Goal: Use online tool/utility: Utilize a website feature to perform a specific function

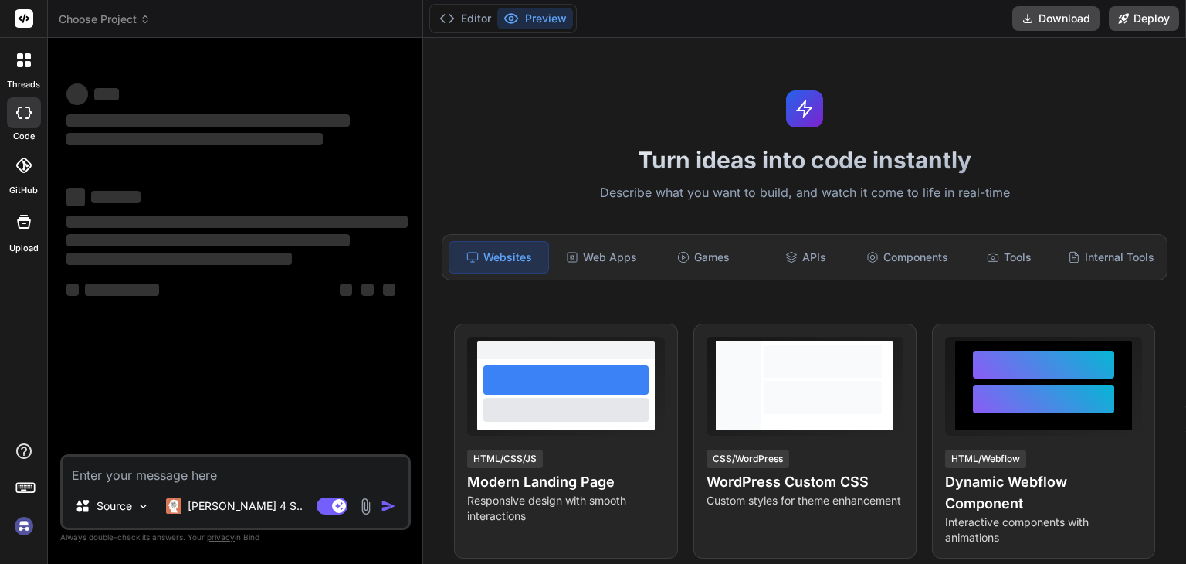
click at [202, 473] on textarea at bounding box center [236, 470] width 346 height 28
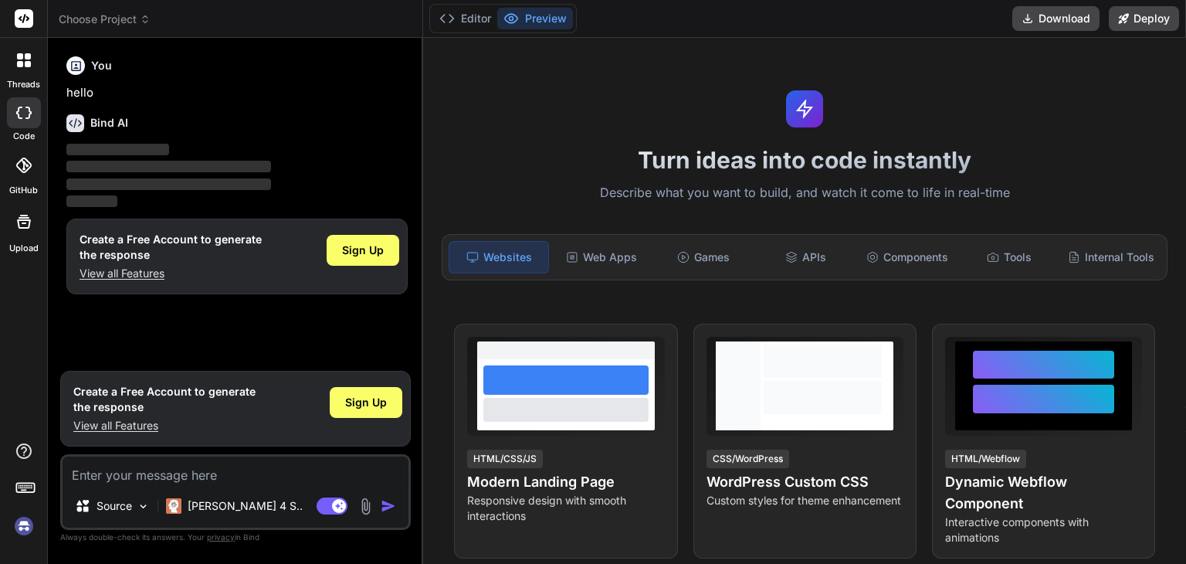
click at [167, 475] on textarea at bounding box center [236, 470] width 346 height 28
click at [361, 226] on div "Create a Free Account to generate the response View all Features Sign Up" at bounding box center [236, 257] width 341 height 76
click at [361, 263] on div "Sign Up" at bounding box center [363, 250] width 73 height 31
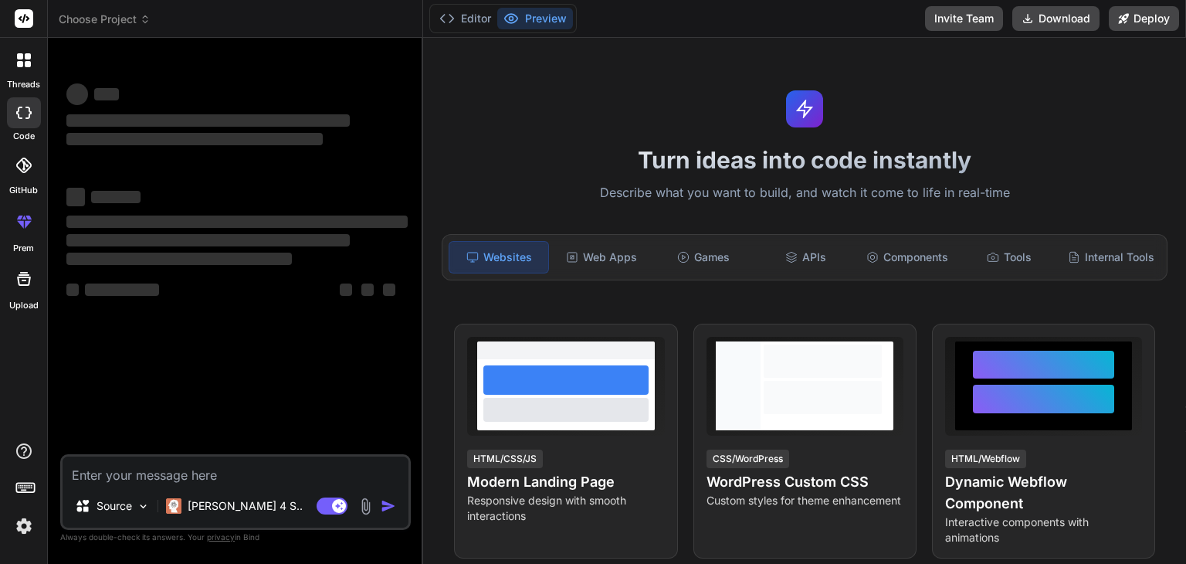
click at [130, 473] on textarea at bounding box center [236, 470] width 346 height 28
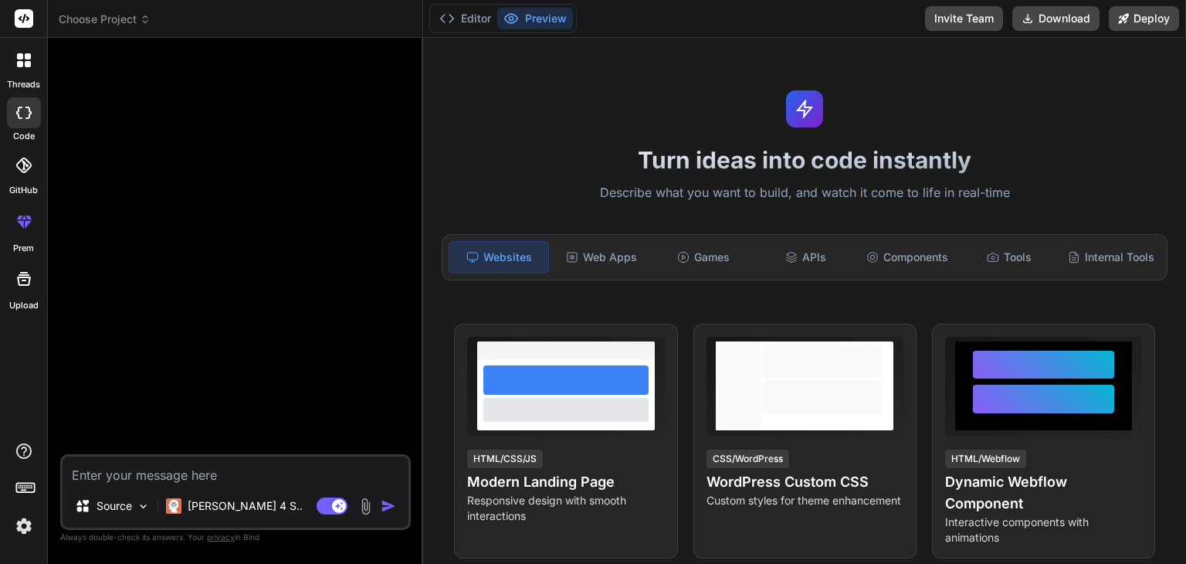
type textarea "x"
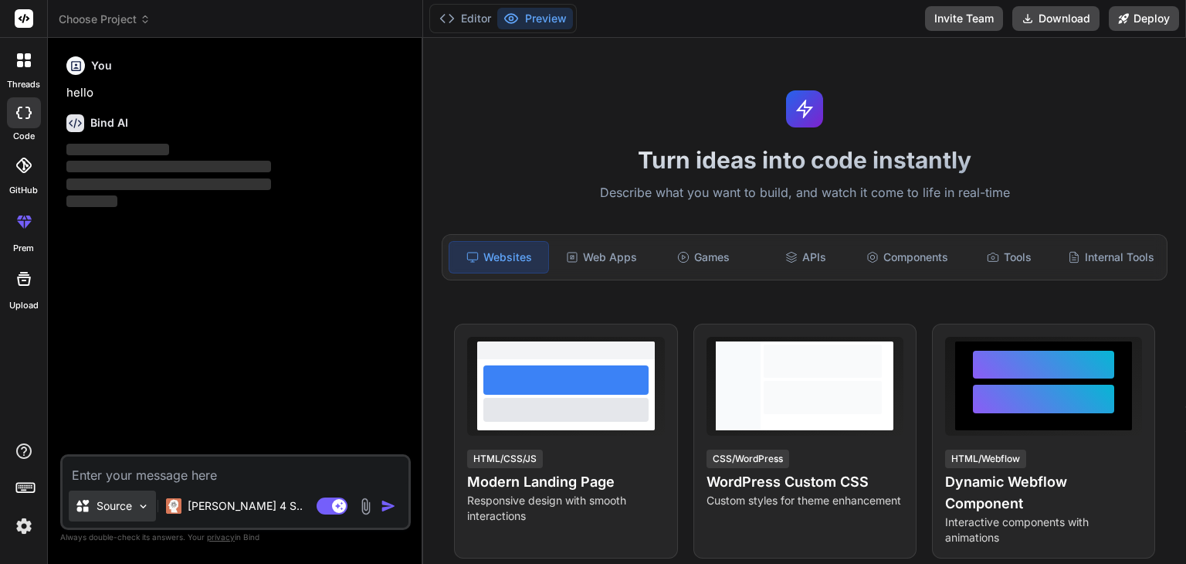
paste textarea "Lor Ipsu: DoloRs – Ametconsect adi Elitsed doe Tempori Utlab Etdoloremag: AliqU…"
type textarea "Lor Ipsu: DoloRs – Ametconsect adi Elitsed doe Tempori Utlab Etdoloremag: AliqU…"
type textarea "x"
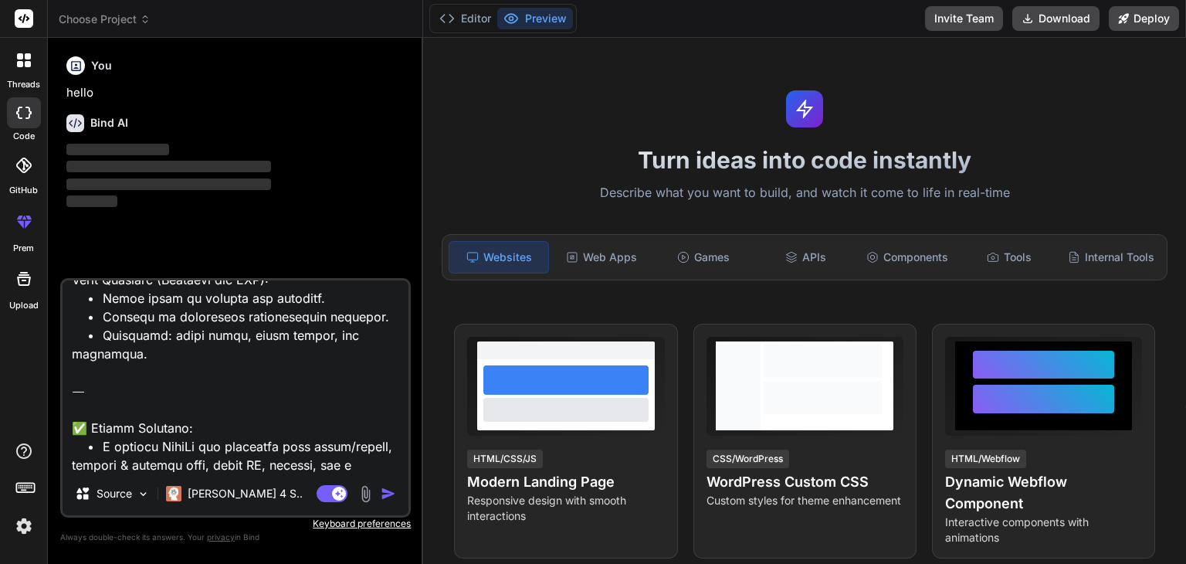
scroll to position [2004, 0]
type textarea "Lor Ipsu: DoloRs – Ametconsect adi Elitsed doe Tempori Utlab Etdoloremag: AliqU…"
click at [386, 486] on img "button" at bounding box center [388, 493] width 15 height 15
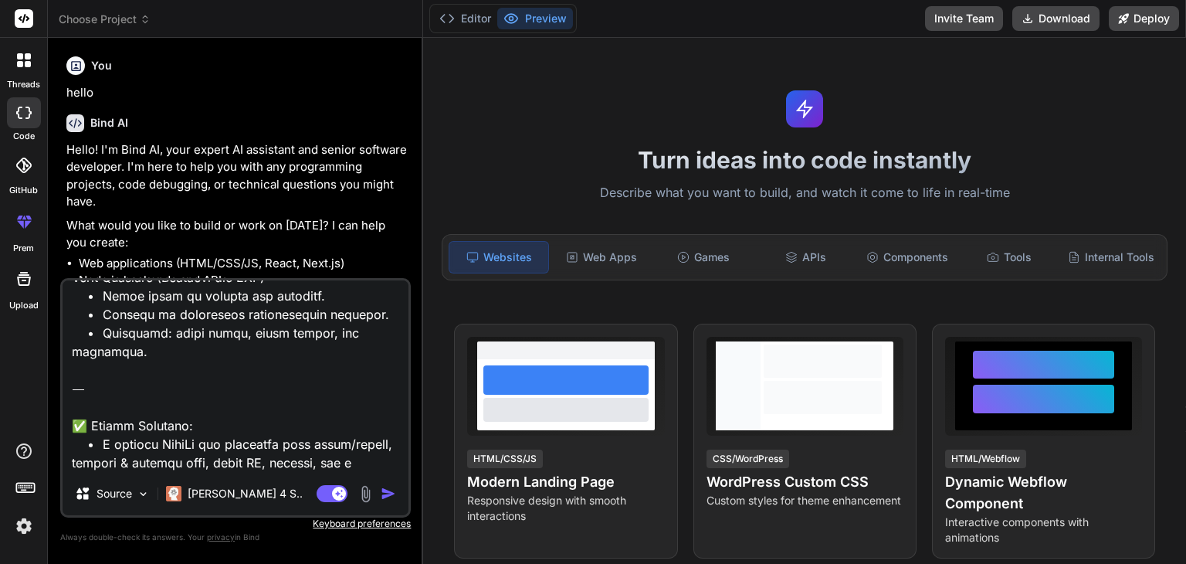
scroll to position [89, 0]
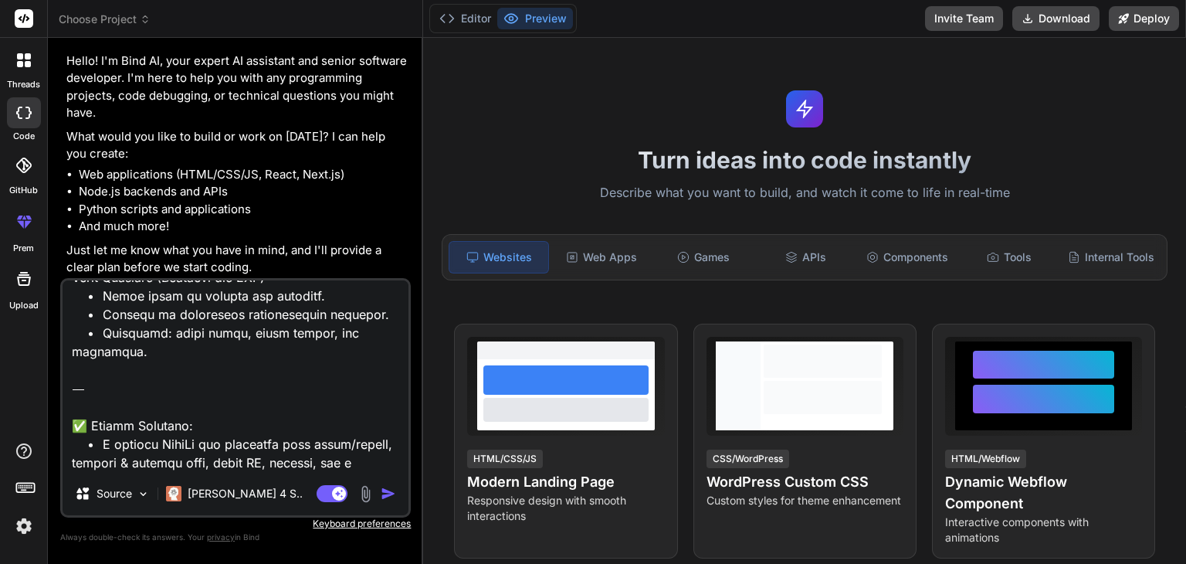
click at [382, 490] on img "button" at bounding box center [388, 493] width 15 height 15
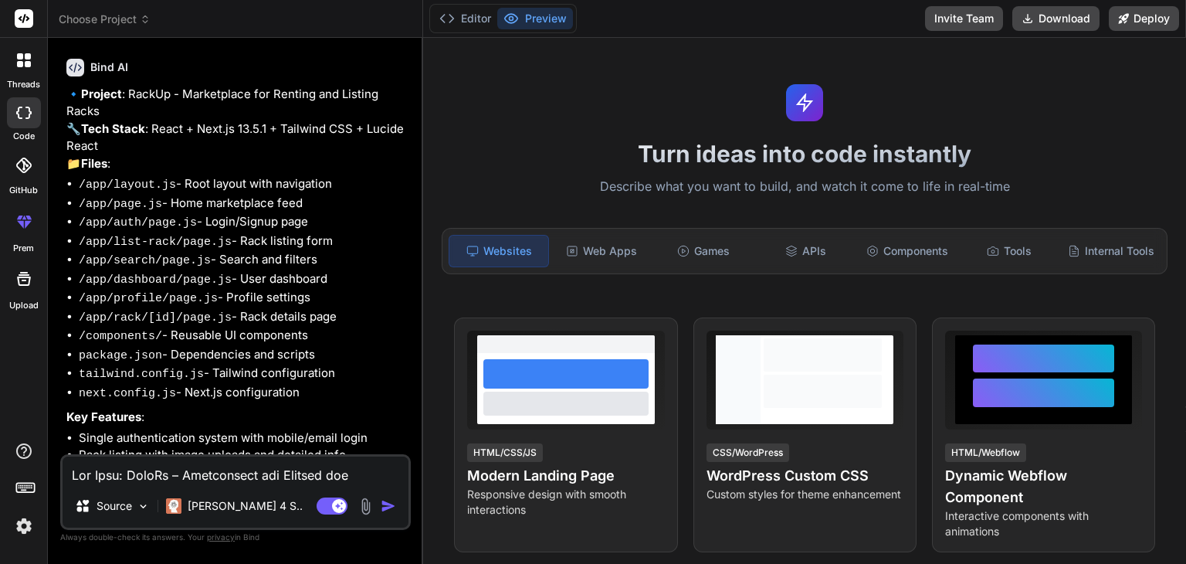
scroll to position [0, 0]
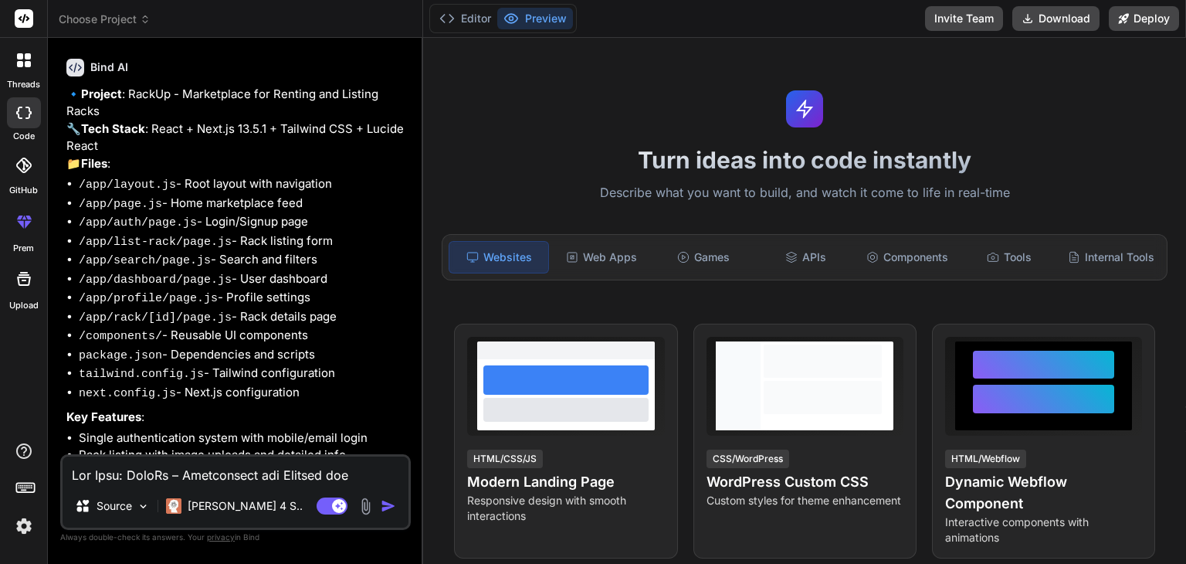
type textarea "x"
click at [456, 19] on button "Editor" at bounding box center [465, 19] width 64 height 22
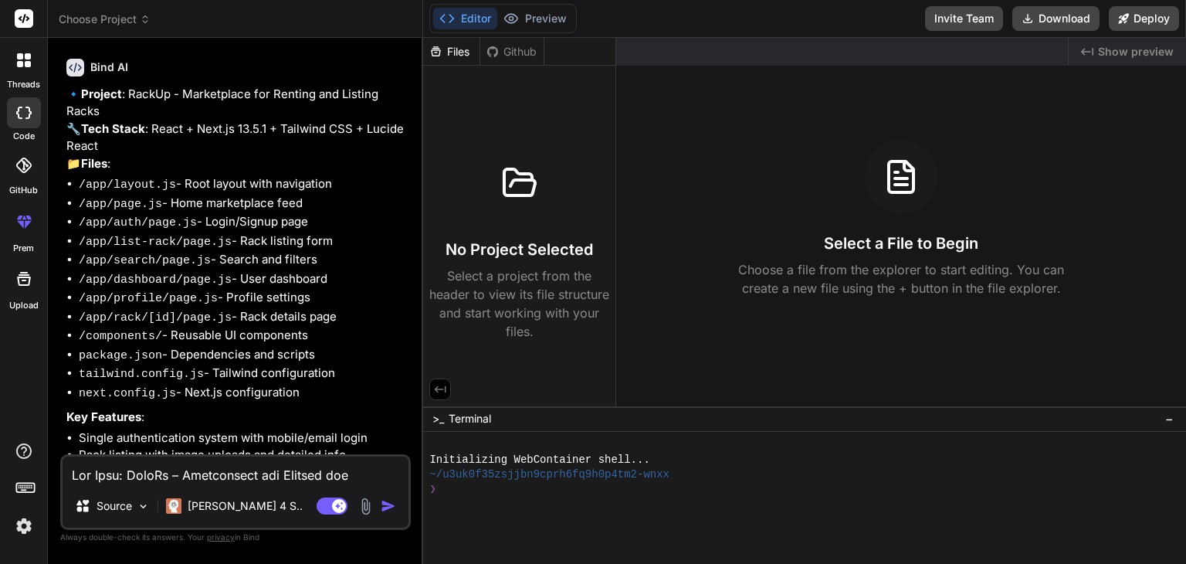
click at [178, 249] on code "/app/list-rack/page.js" at bounding box center [155, 241] width 153 height 13
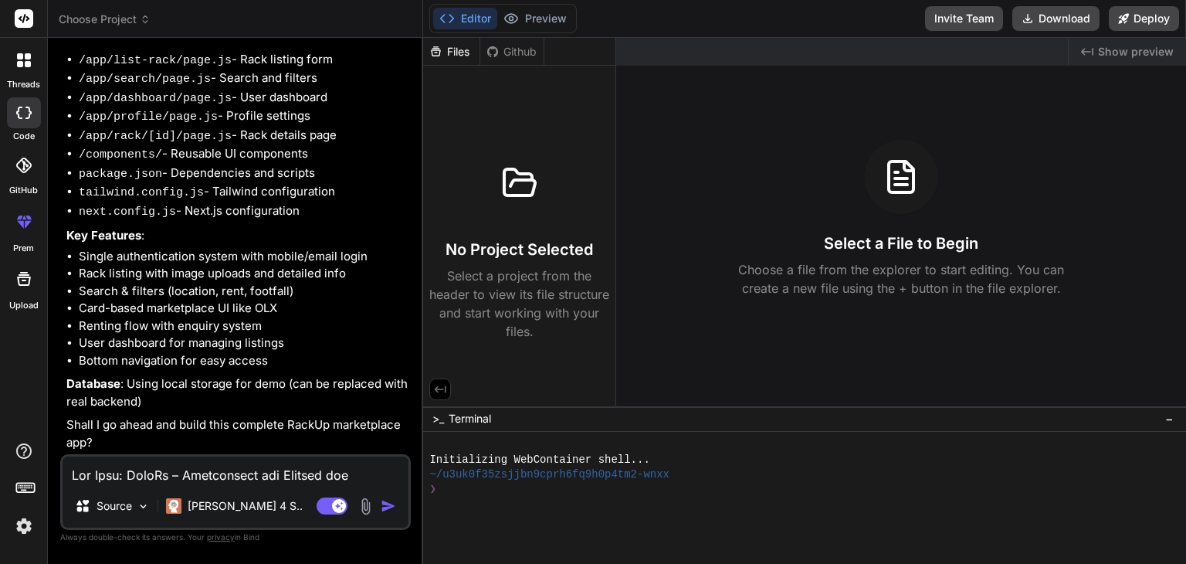
click at [181, 471] on textarea at bounding box center [236, 470] width 346 height 28
type textarea "y"
type textarea "x"
type textarea "ye"
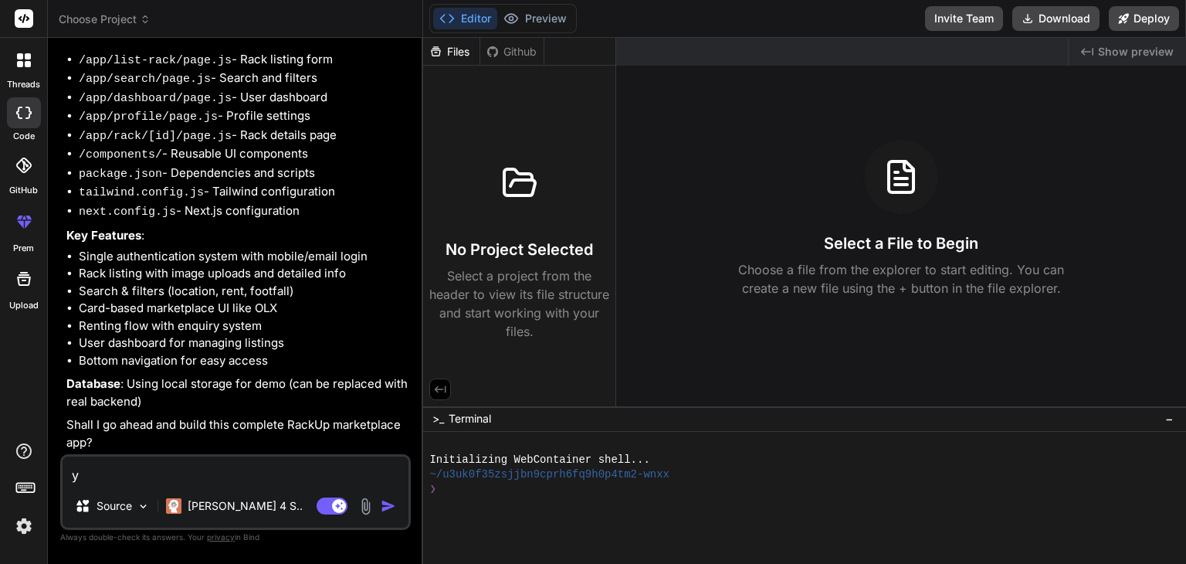
type textarea "x"
type textarea "yes"
type textarea "x"
type textarea "yess"
type textarea "x"
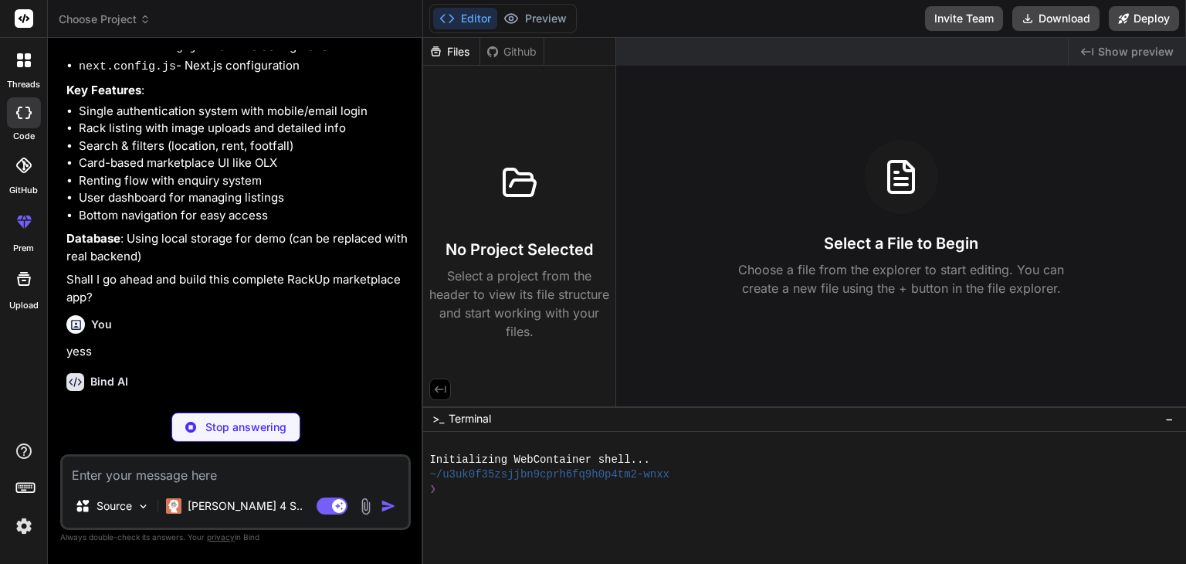
scroll to position [1512, 0]
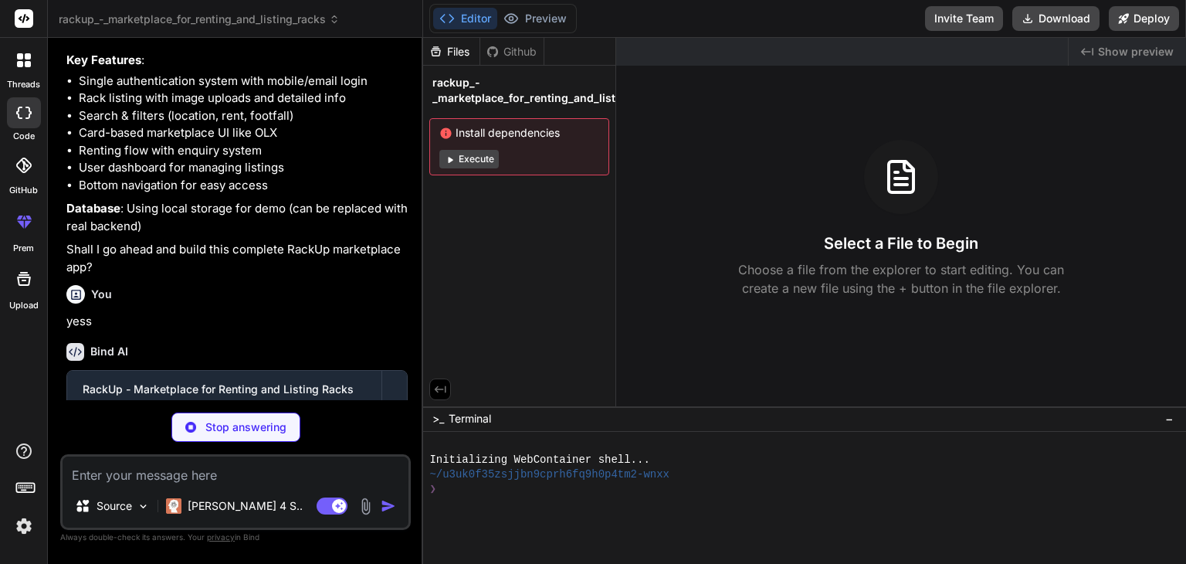
click at [482, 158] on button "Execute" at bounding box center [468, 159] width 59 height 19
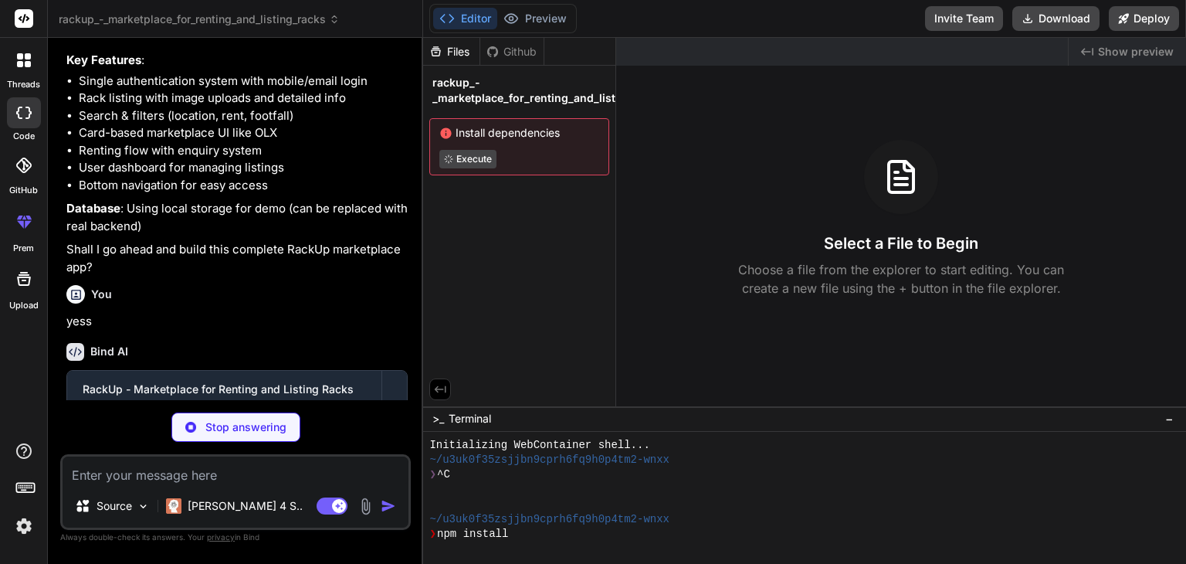
scroll to position [15, 0]
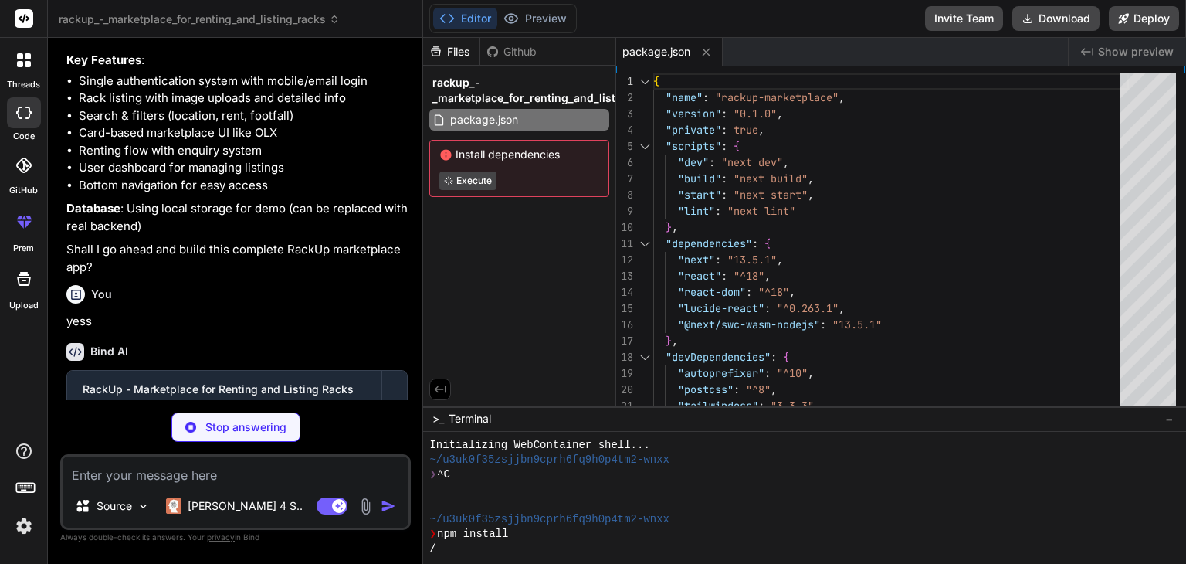
type textarea "x"
type textarea "/** @type {import('next').NextConfig} */ const nextConfig = { images: { domains…"
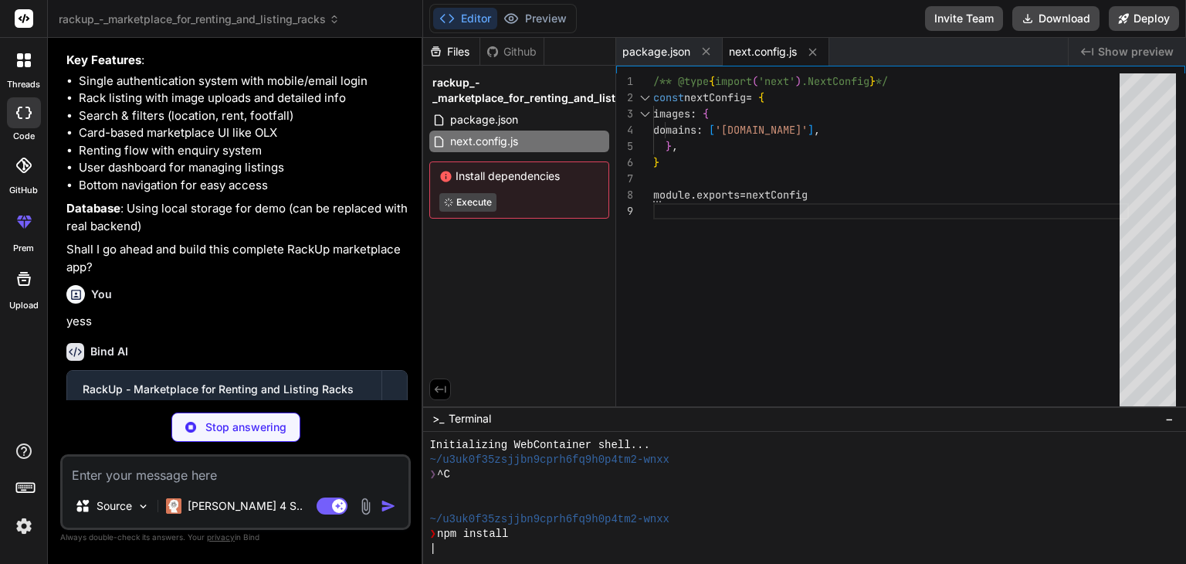
type textarea "x"
type textarea "}"
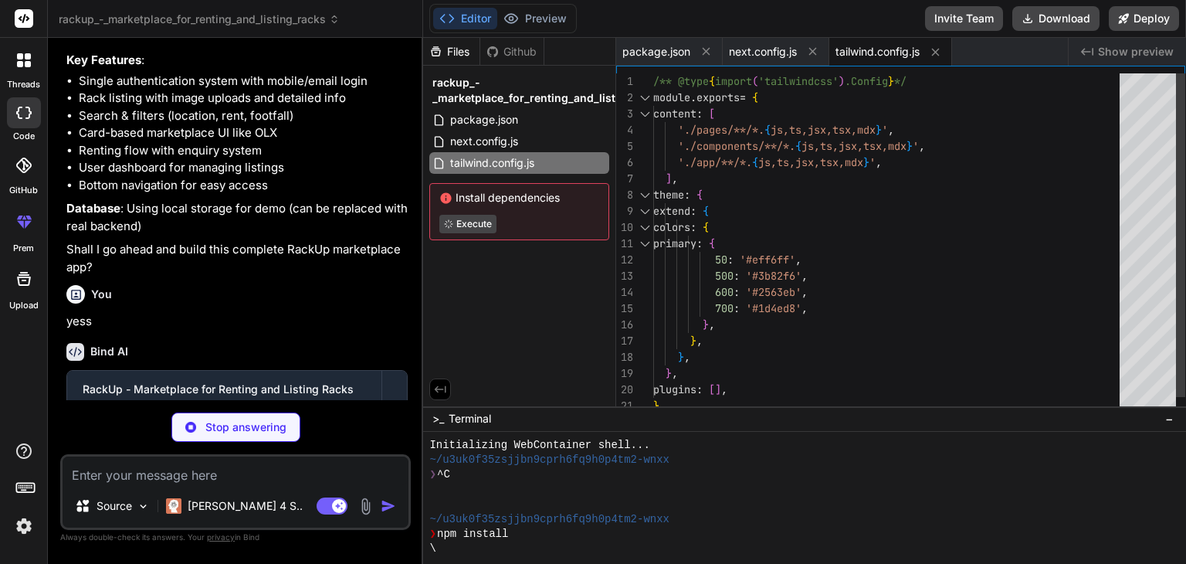
type textarea "x"
type textarea "module.exports = { plugins: { tailwindcss: {}, autoprefixer: {}, }, }"
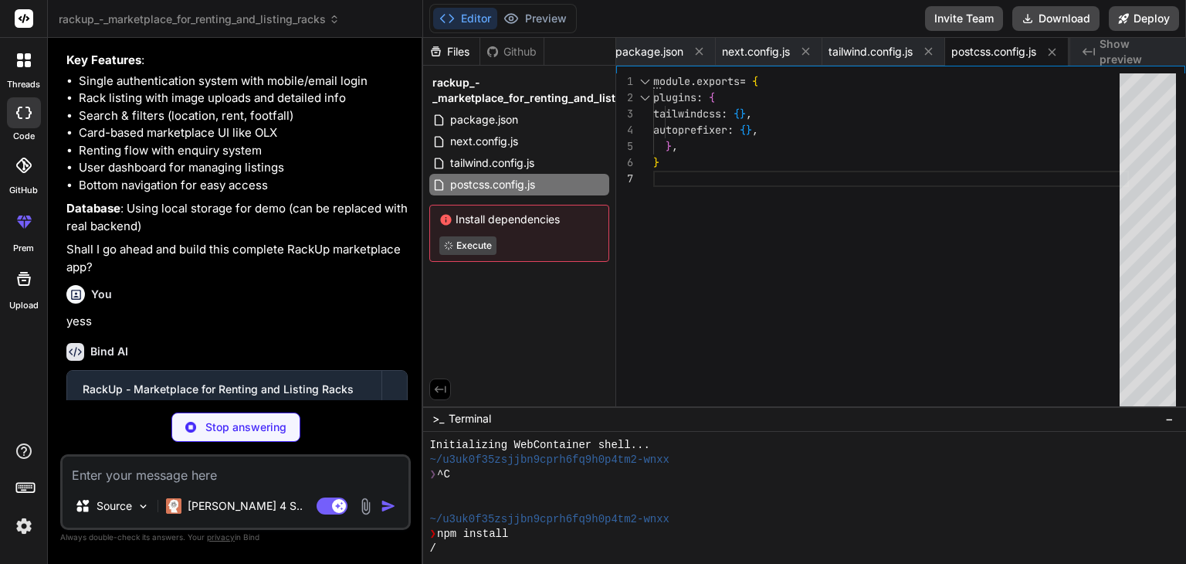
type textarea "x"
type textarea "} }"
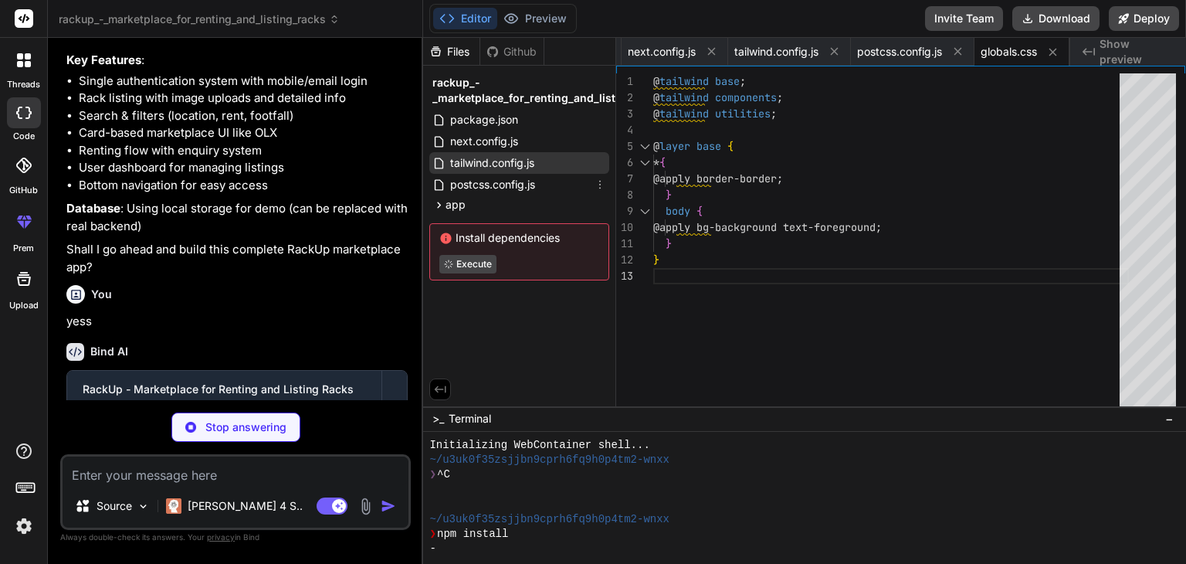
type textarea "x"
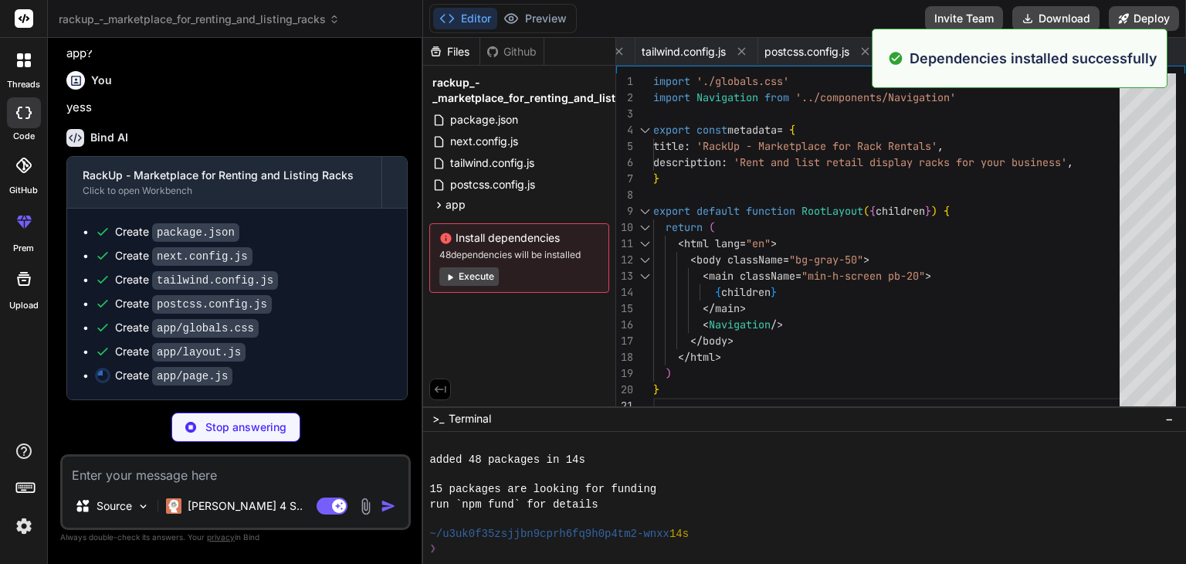
scroll to position [163, 0]
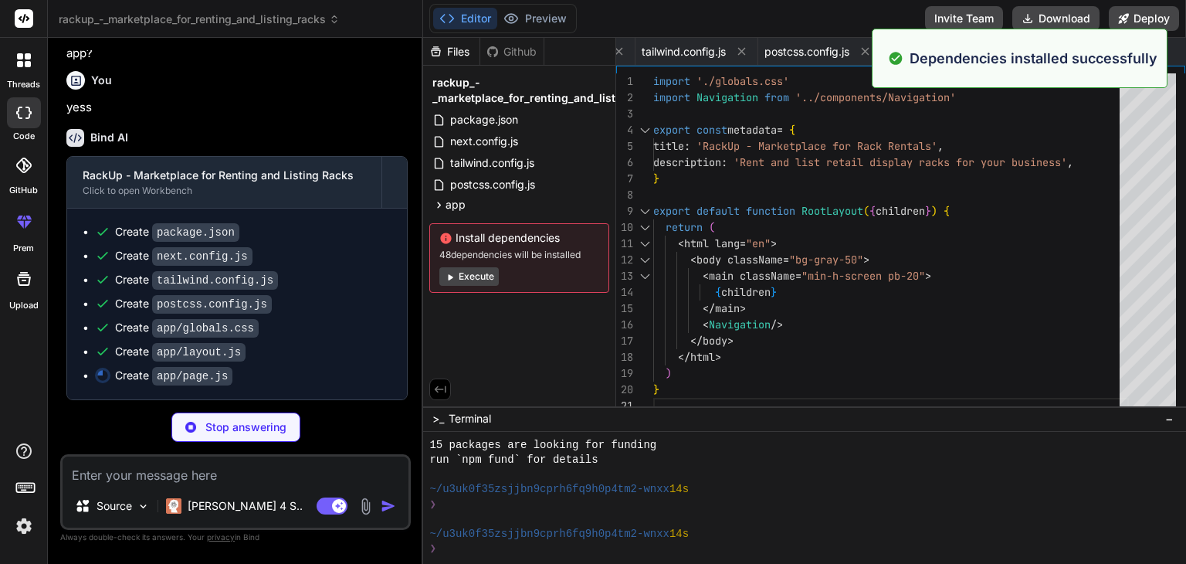
click at [487, 282] on button "Execute" at bounding box center [468, 276] width 59 height 19
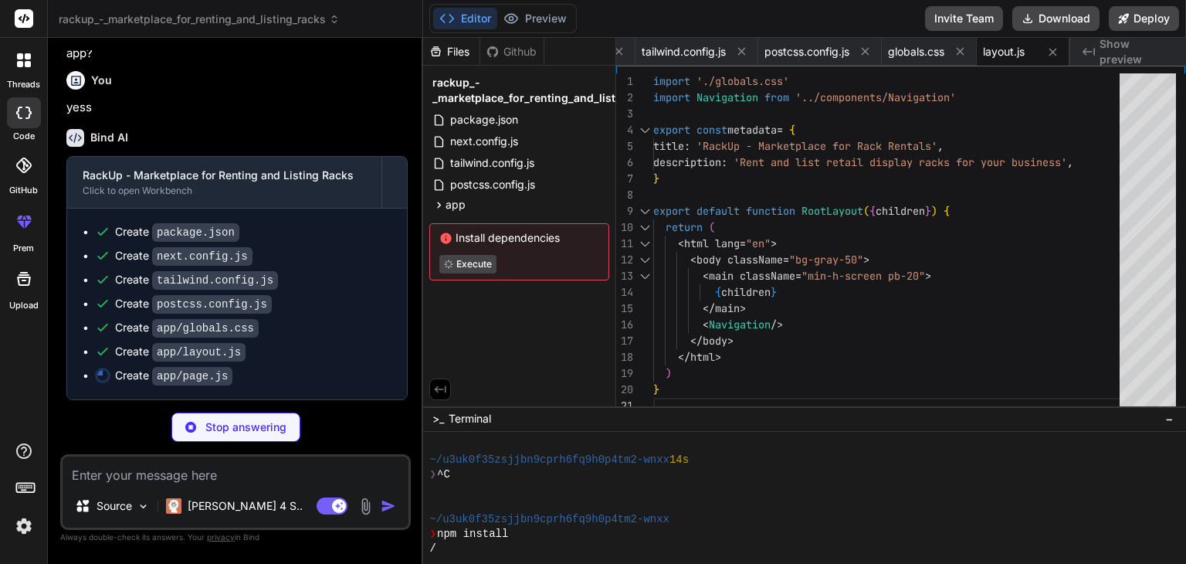
click at [244, 436] on div "Stop answering" at bounding box center [235, 426] width 129 height 29
type textarea "x"
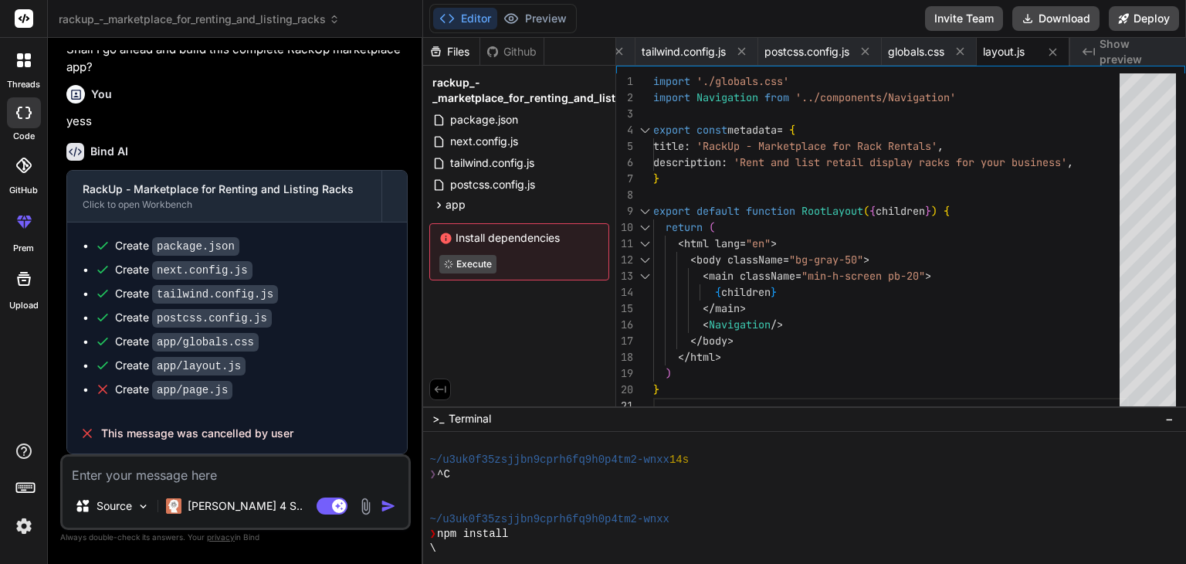
click at [214, 478] on textarea at bounding box center [236, 470] width 346 height 28
type textarea "i"
type textarea "x"
type textarea "i"
type textarea "x"
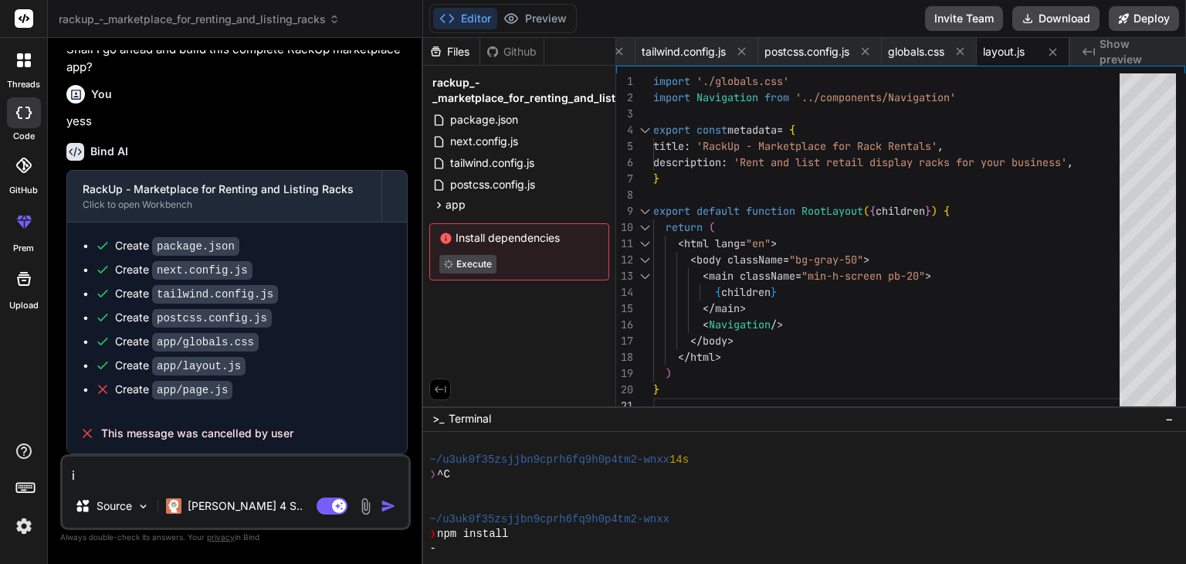
type textarea "i w"
type textarea "x"
type textarea "i wa"
type textarea "x"
type textarea "i wan"
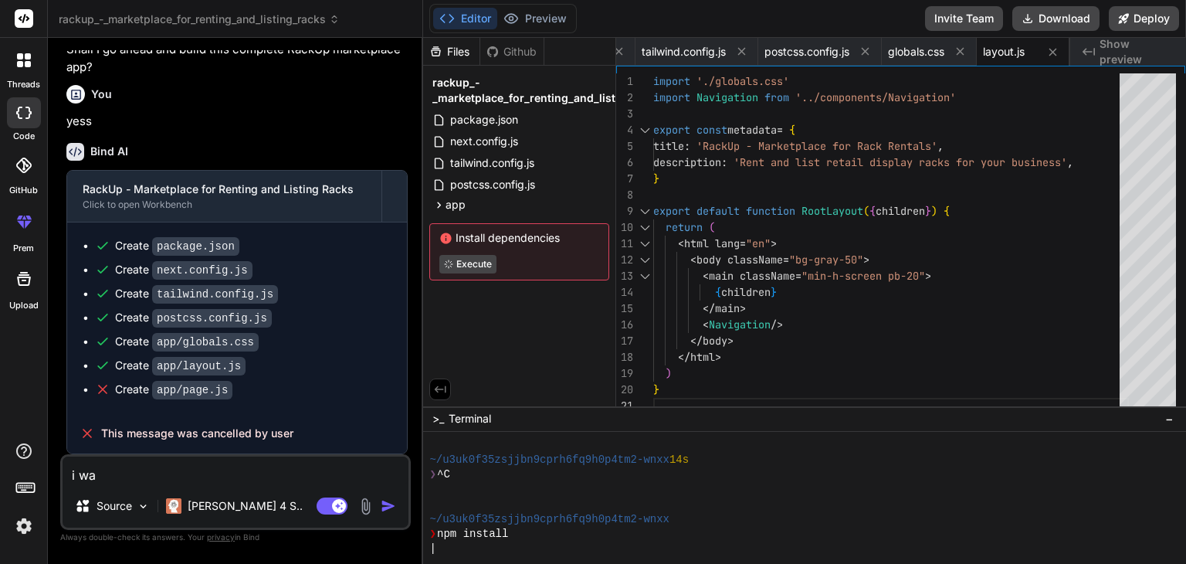
type textarea "x"
type textarea "i want"
type textarea "x"
type textarea "i want"
type textarea "x"
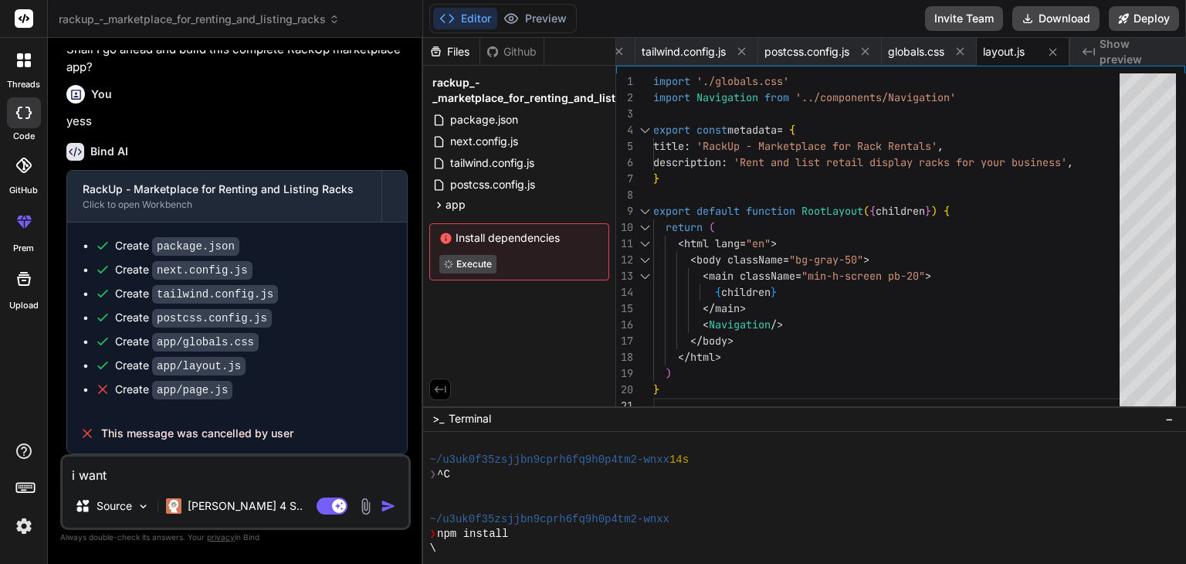
type textarea "i want t"
type textarea "x"
type textarea "i want th"
type textarea "x"
type textarea "i want the"
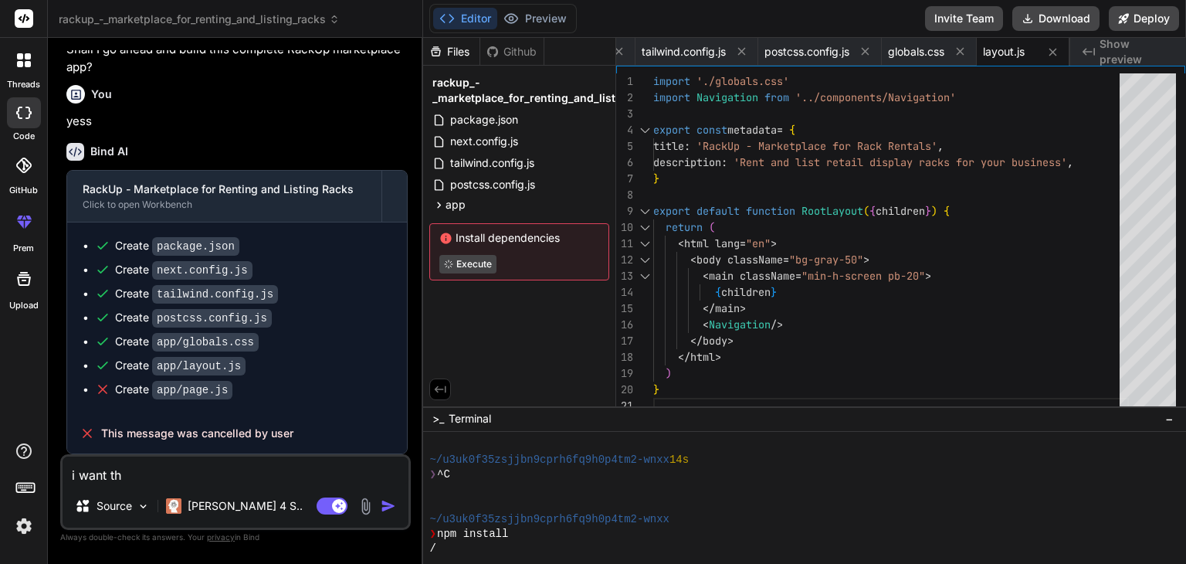
type textarea "x"
type textarea "i want the"
type textarea "x"
type textarea "i want the w"
type textarea "x"
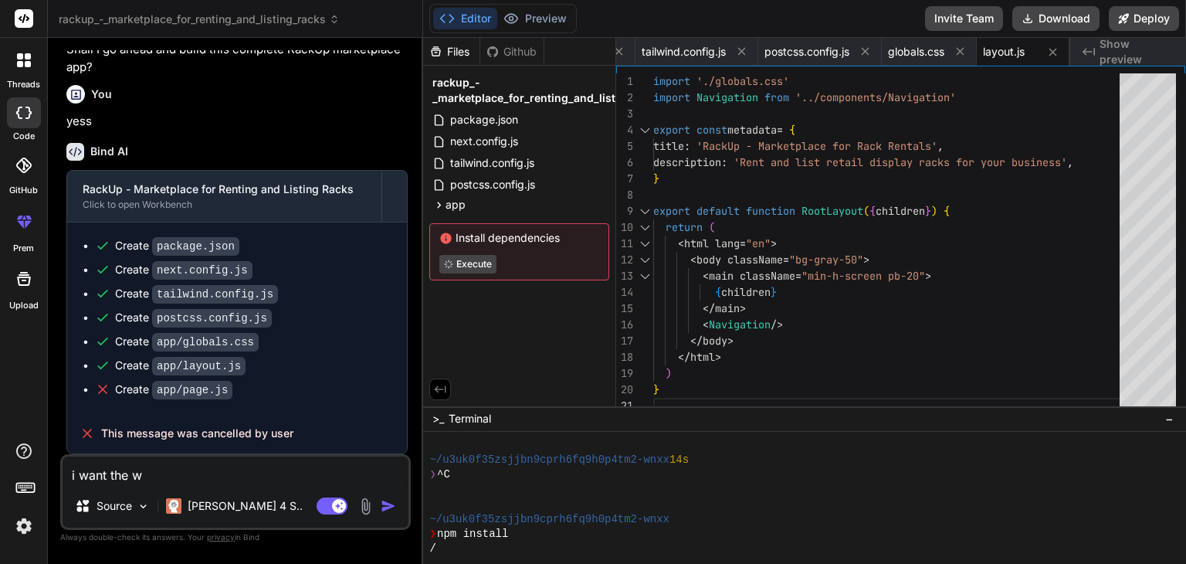
type textarea "i want the we"
type textarea "x"
type textarea "i want the web"
type textarea "x"
type textarea "i want the weba"
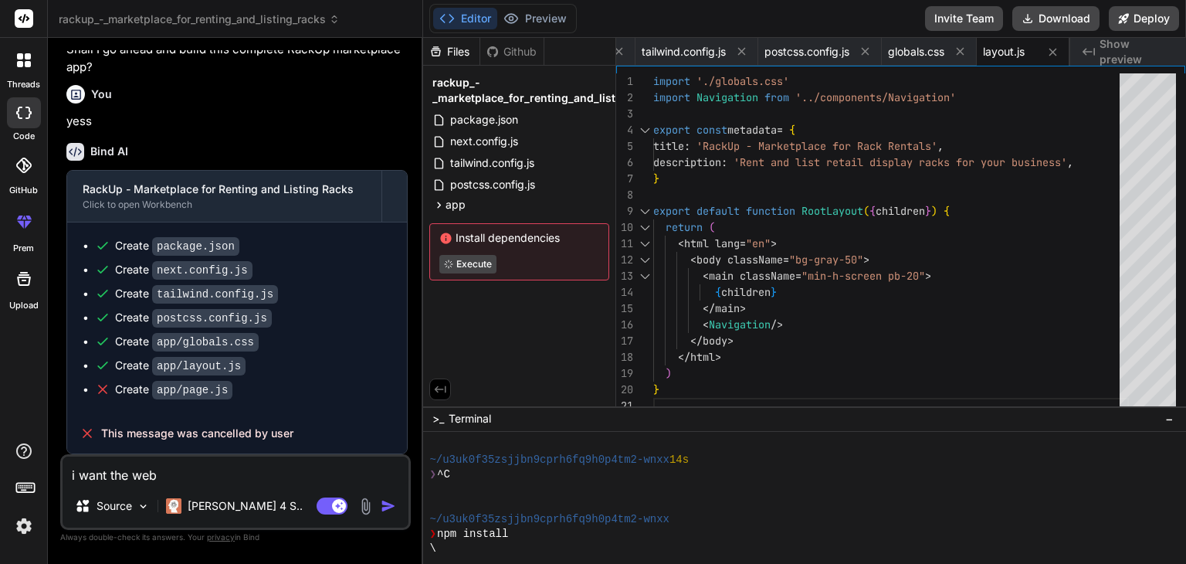
type textarea "x"
type textarea "i want the webap"
type textarea "x"
type textarea "i want the webapp"
type textarea "x"
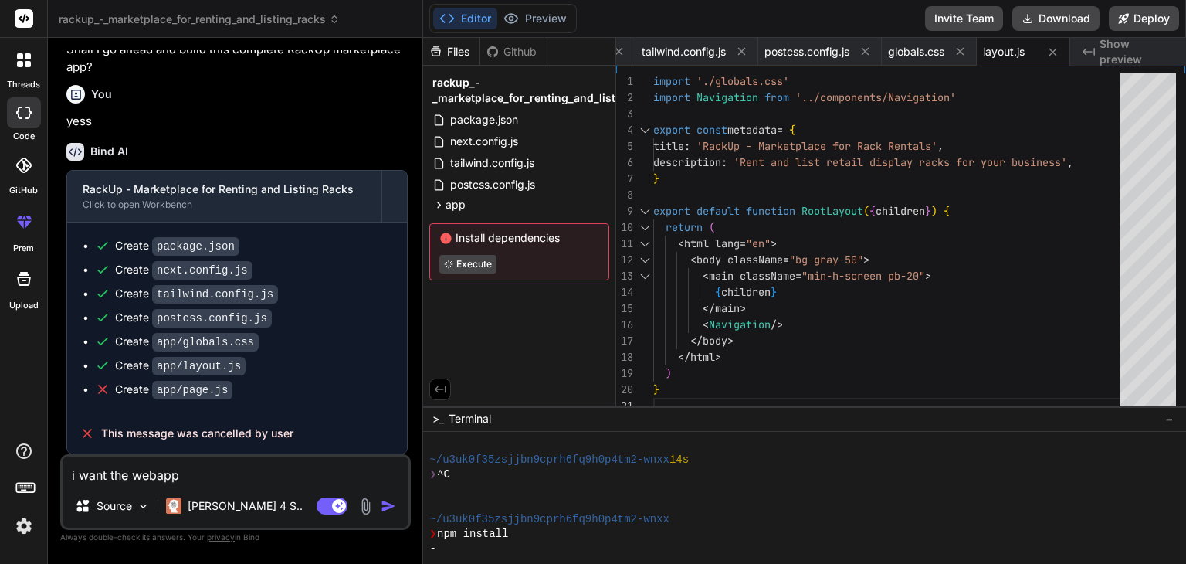
type textarea "i want the webapp"
type textarea "x"
type textarea "i want the webapp i"
type textarea "x"
type textarea "i want the webapp in"
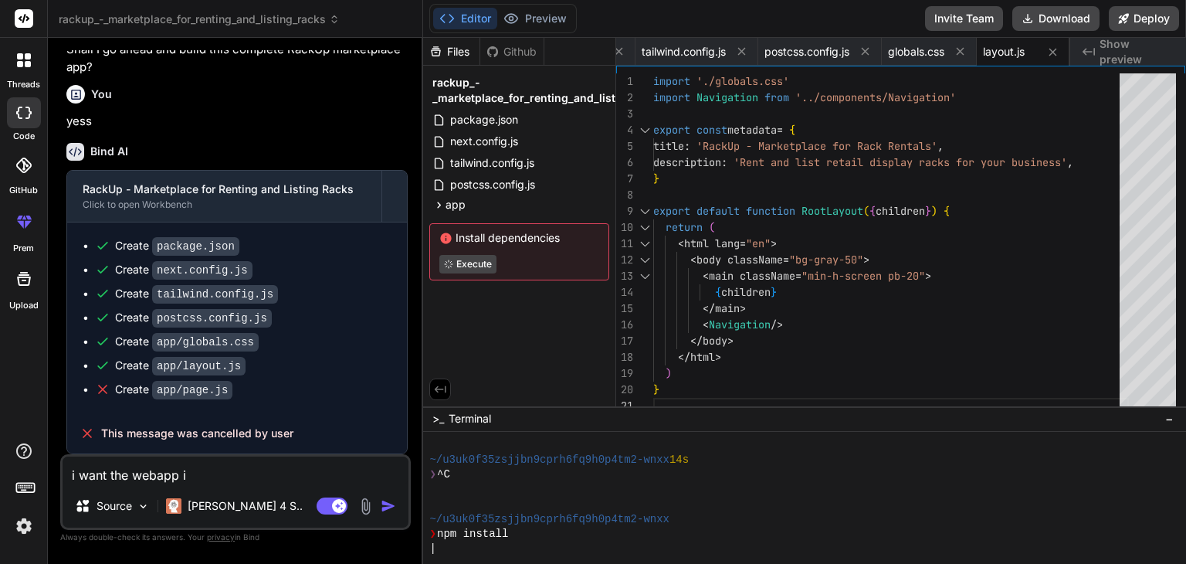
type textarea "x"
type textarea "i want the webapp in"
type textarea "x"
type textarea "i want the webapp in p"
type textarea "x"
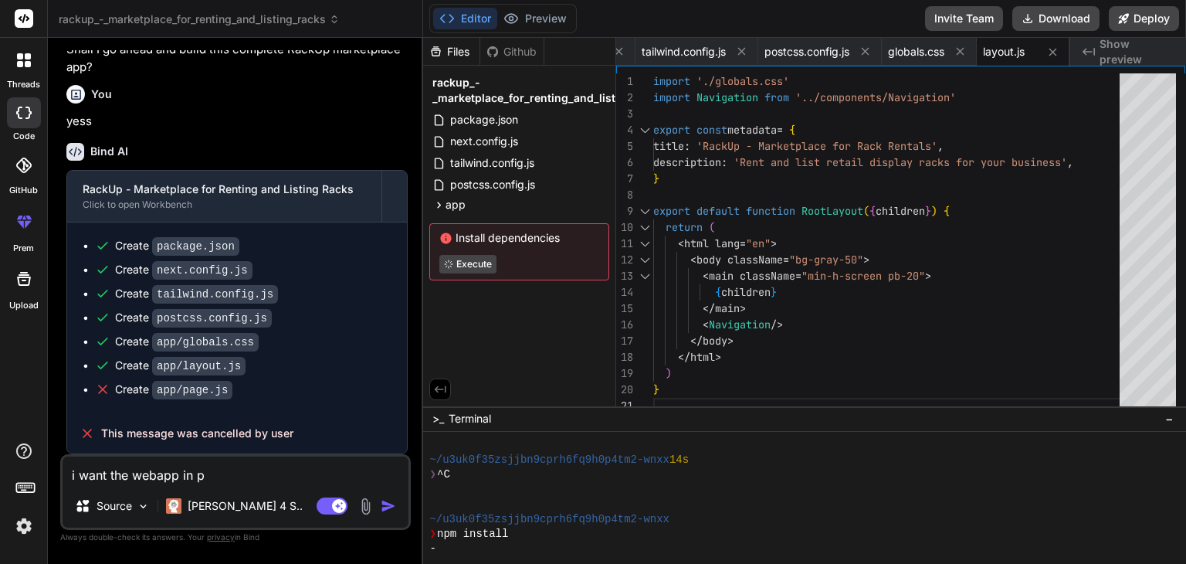
type textarea "i want the webapp in py"
type textarea "x"
type textarea "i want the webapp in pyt"
type textarea "x"
type textarea "i want the webapp in pyth"
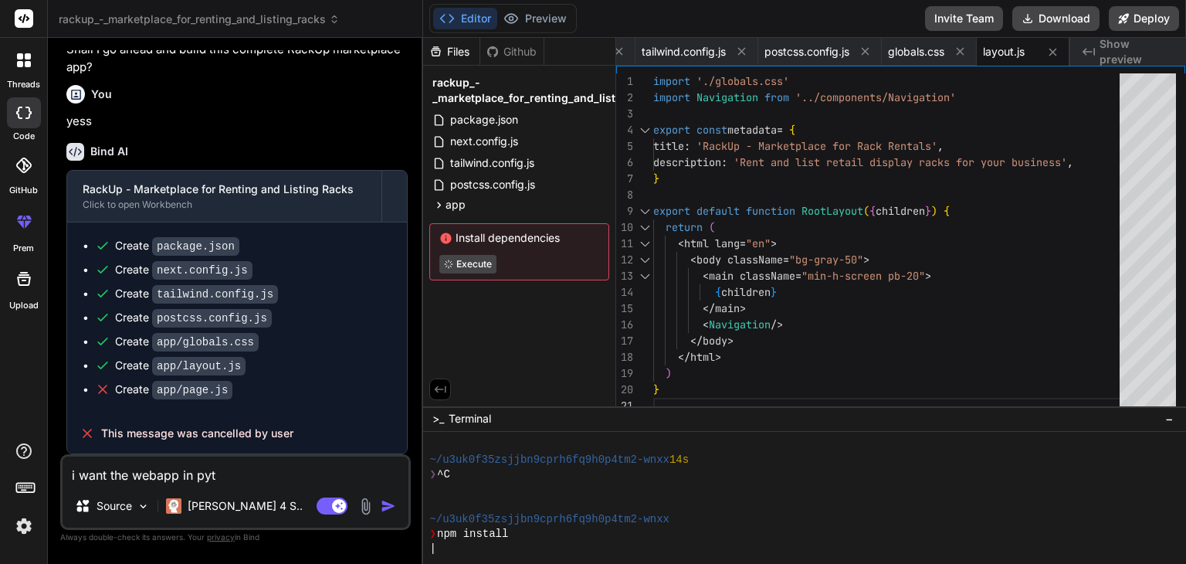
type textarea "x"
type textarea "i want the webapp in pytho"
type textarea "x"
type textarea "i want the webapp in python"
type textarea "x"
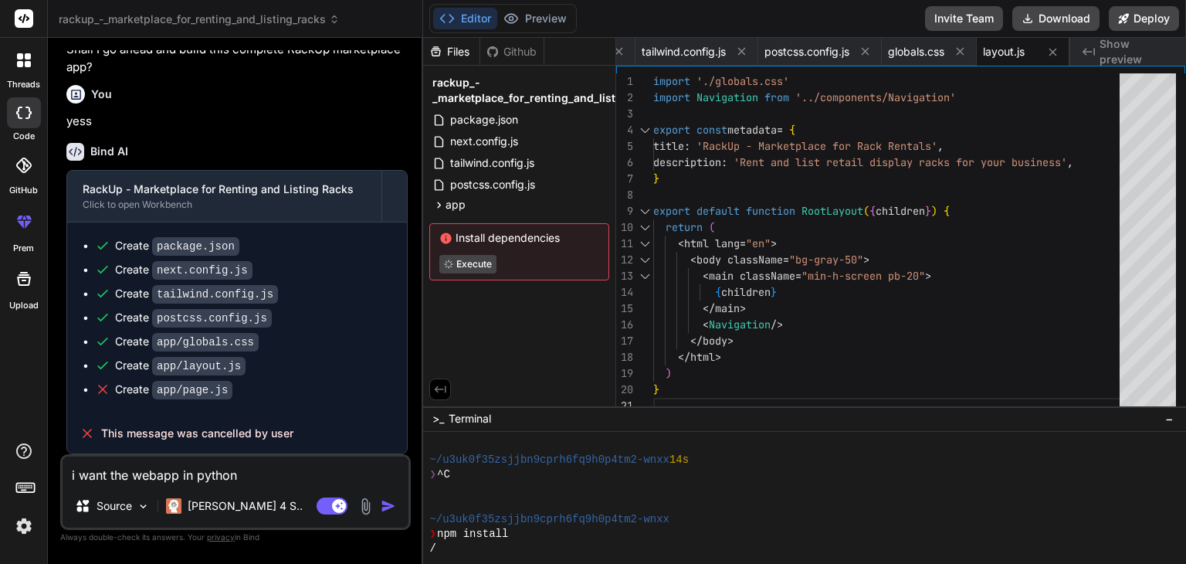
type textarea "i want the webapp in python"
type textarea "x"
type textarea "i want the webapp in python n"
type textarea "x"
type textarea "i want the webapp in python no"
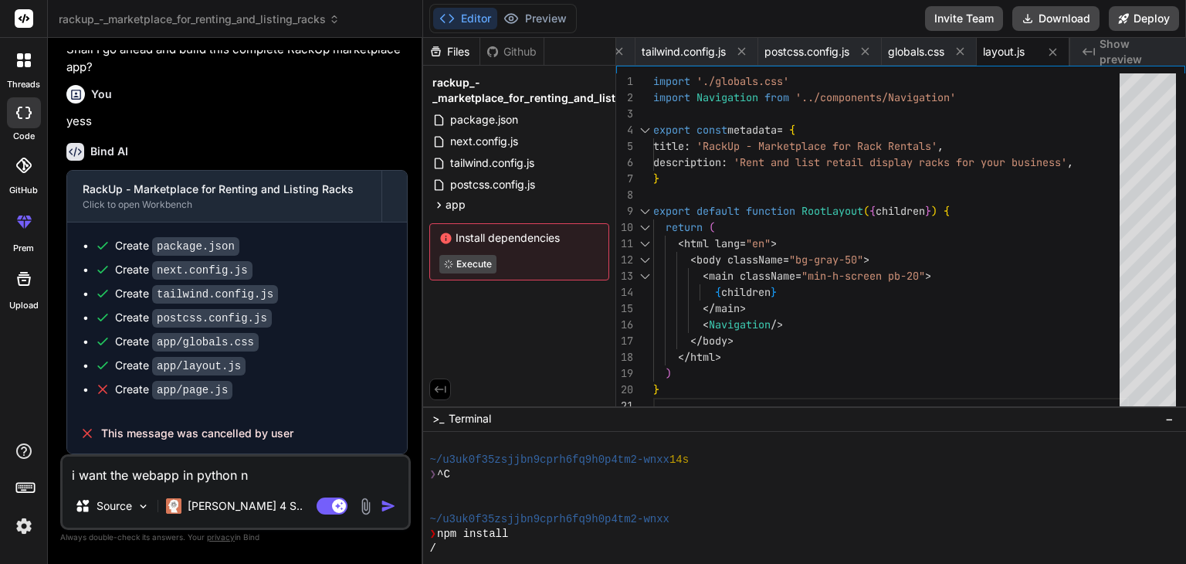
type textarea "x"
type textarea "i want the webapp in python not"
type textarea "x"
type textarea "i want the webapp in python not"
type textarea "x"
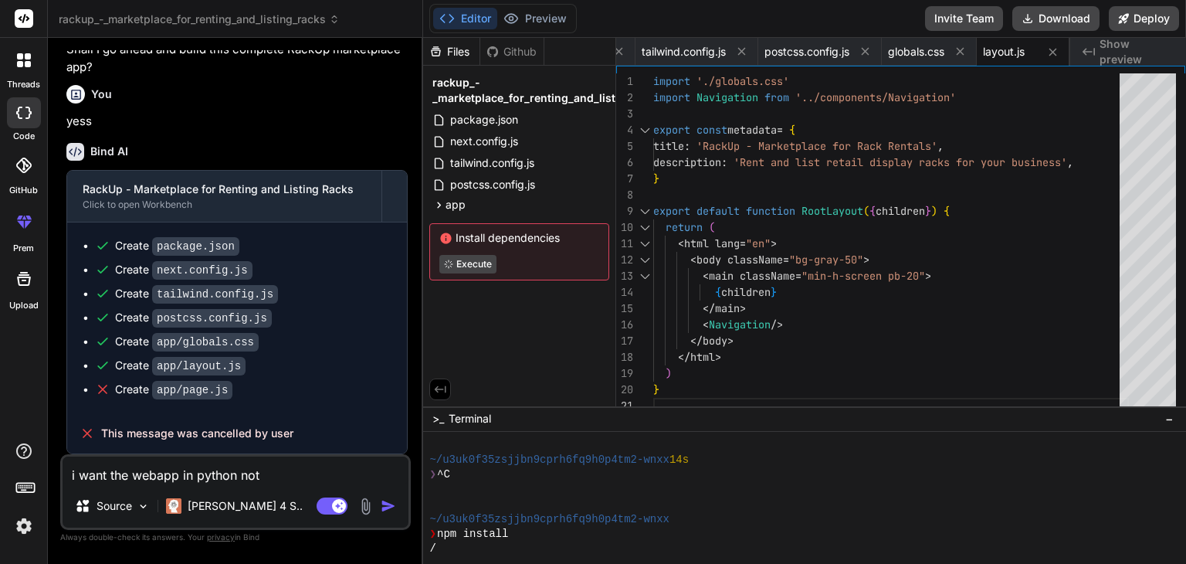
type textarea "i want the webapp in python not i"
type textarea "x"
type textarea "i want the webapp in python not in"
type textarea "x"
type textarea "i want the webapp in python not in"
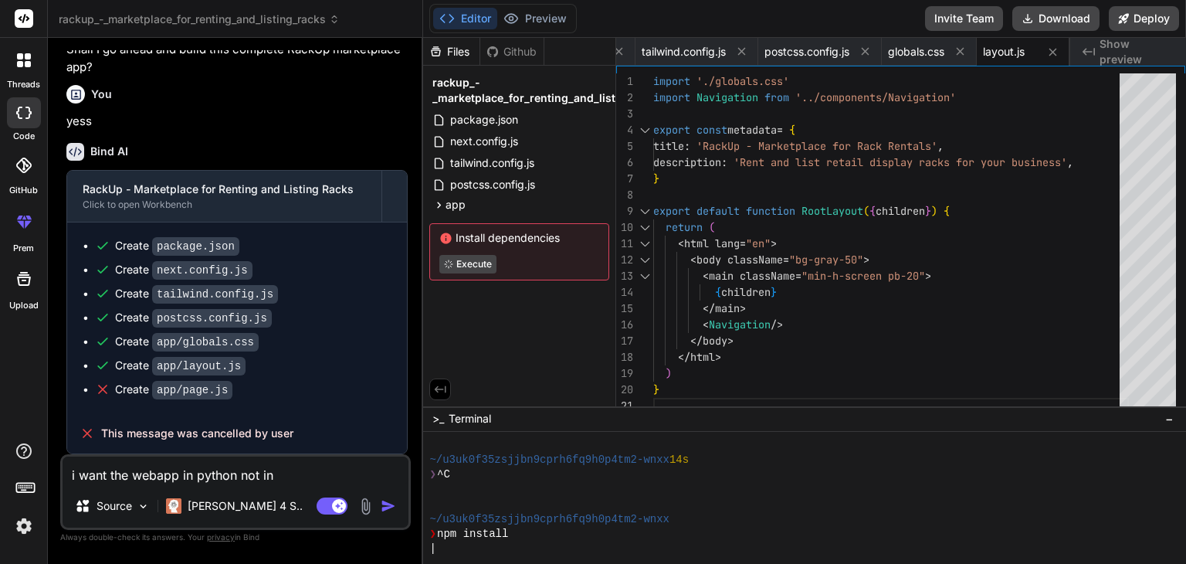
type textarea "x"
type textarea "i want the webapp in python not in n"
type textarea "x"
type textarea "i want the webapp in python not in ne"
type textarea "x"
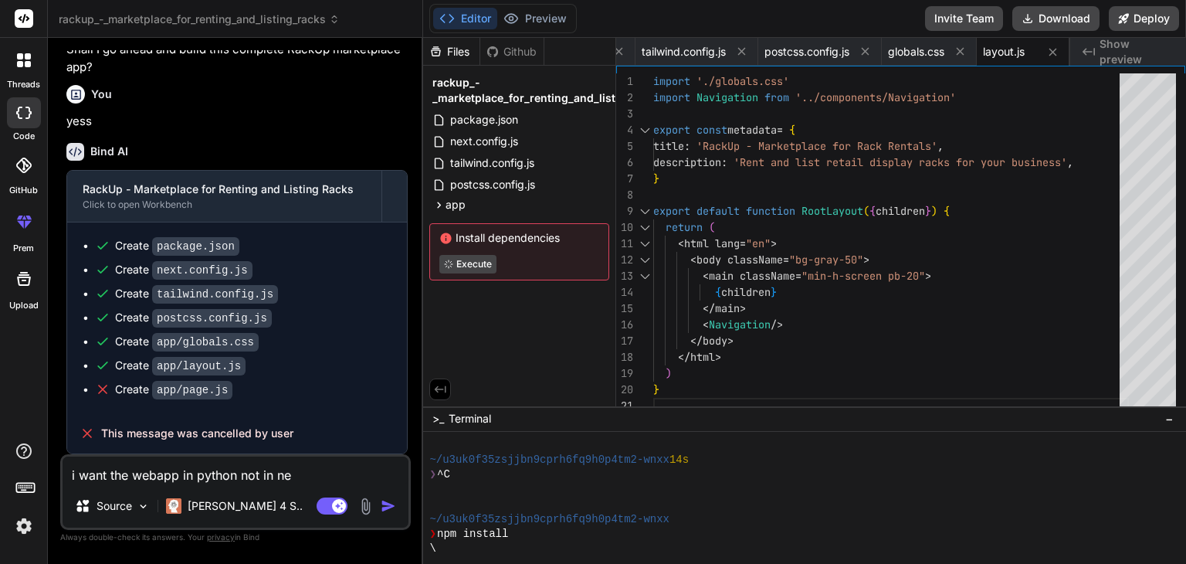
type textarea "i want the webapp in python not in nex"
type textarea "x"
type textarea "i want the webapp in python not in next"
type textarea "x"
type textarea "i want the webapp in python not in next."
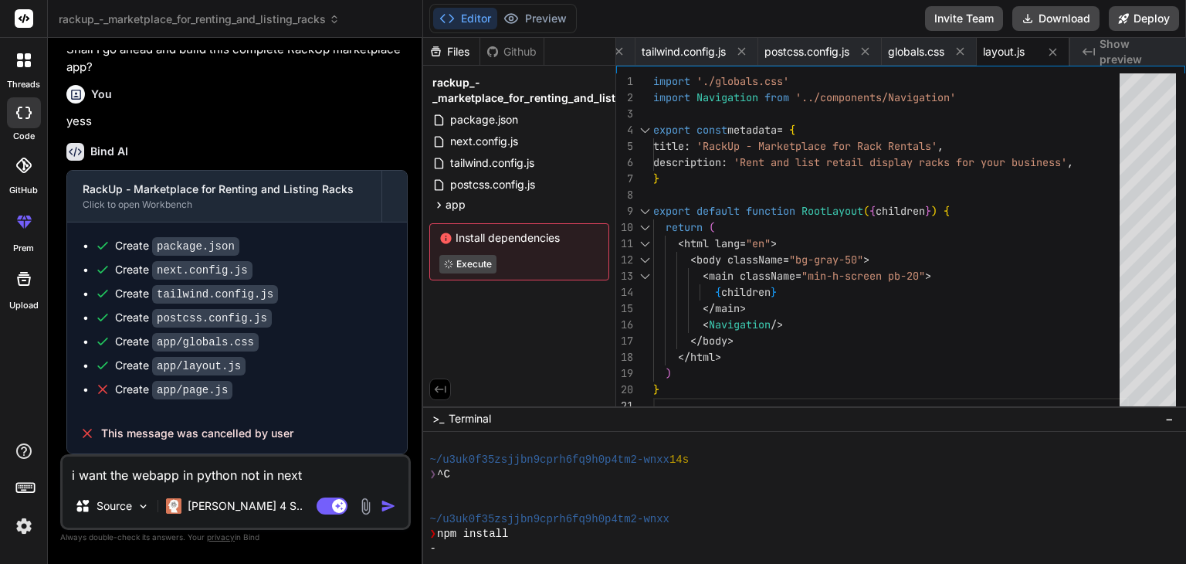
type textarea "x"
type textarea "i want the webapp in python not in next.j"
type textarea "x"
type textarea "i want the webapp in python not in next.ja"
type textarea "x"
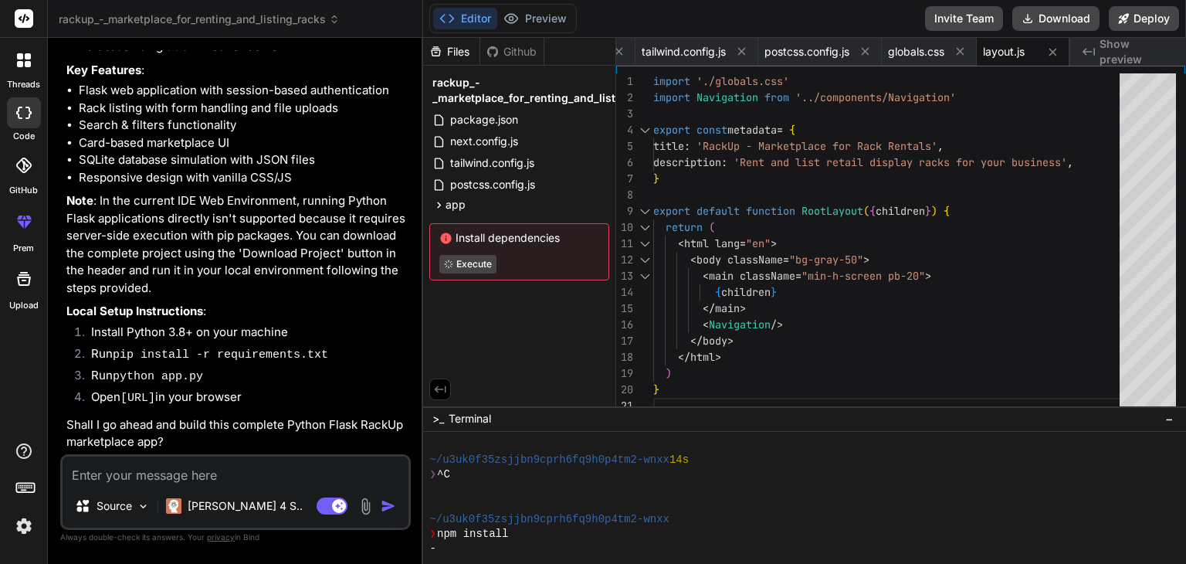
scroll to position [2409, 0]
type textarea "x"
click at [202, 470] on textarea at bounding box center [236, 470] width 346 height 28
type textarea "y"
type textarea "x"
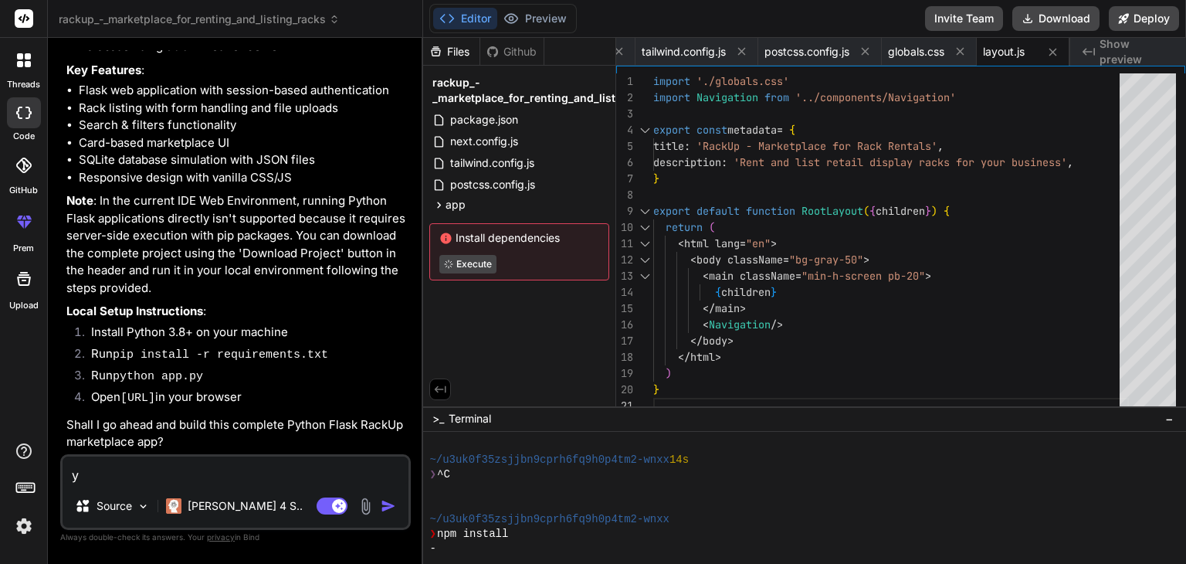
type textarea "ye"
type textarea "x"
type textarea "yes"
type textarea "x"
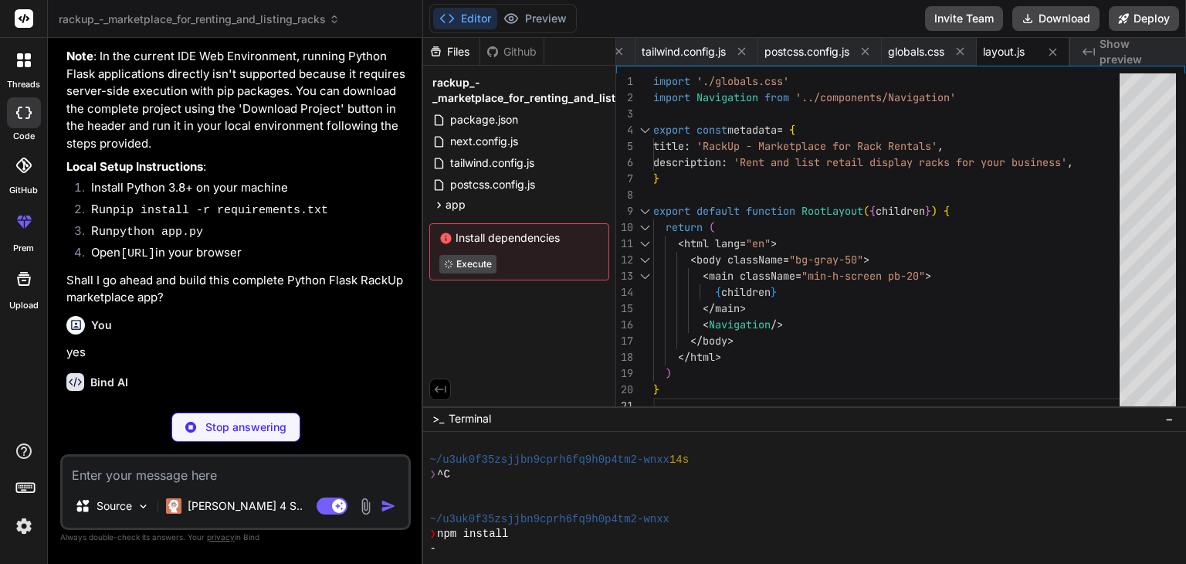
scroll to position [2569, 0]
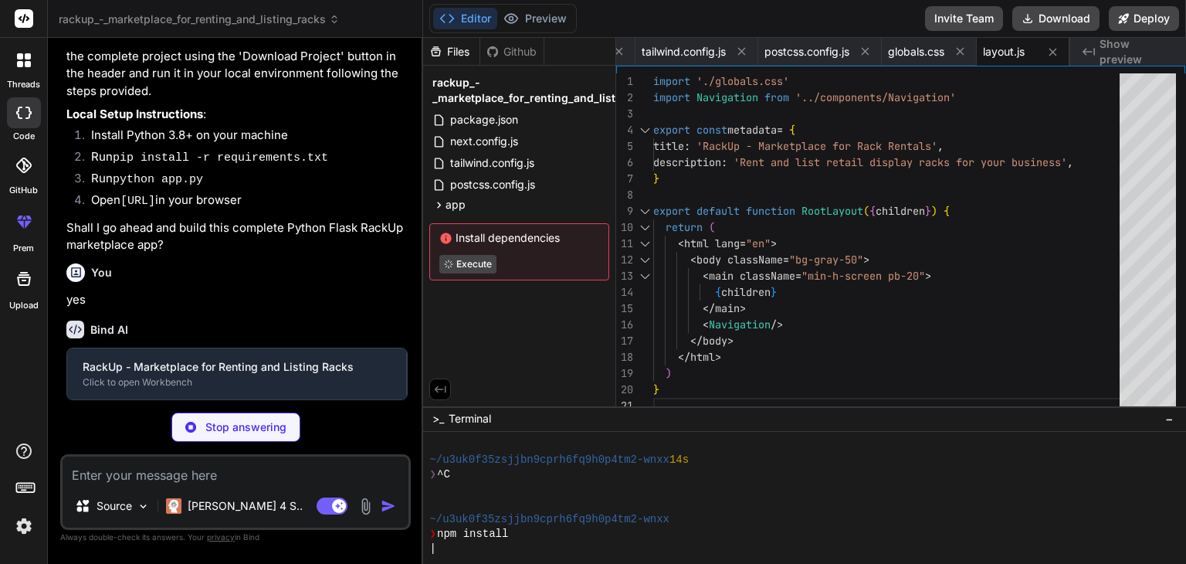
type textarea "x"
type textarea "Flask==2.3.3 Werkzeug==2.3.7 Jinja2==3.1.2 uuid"
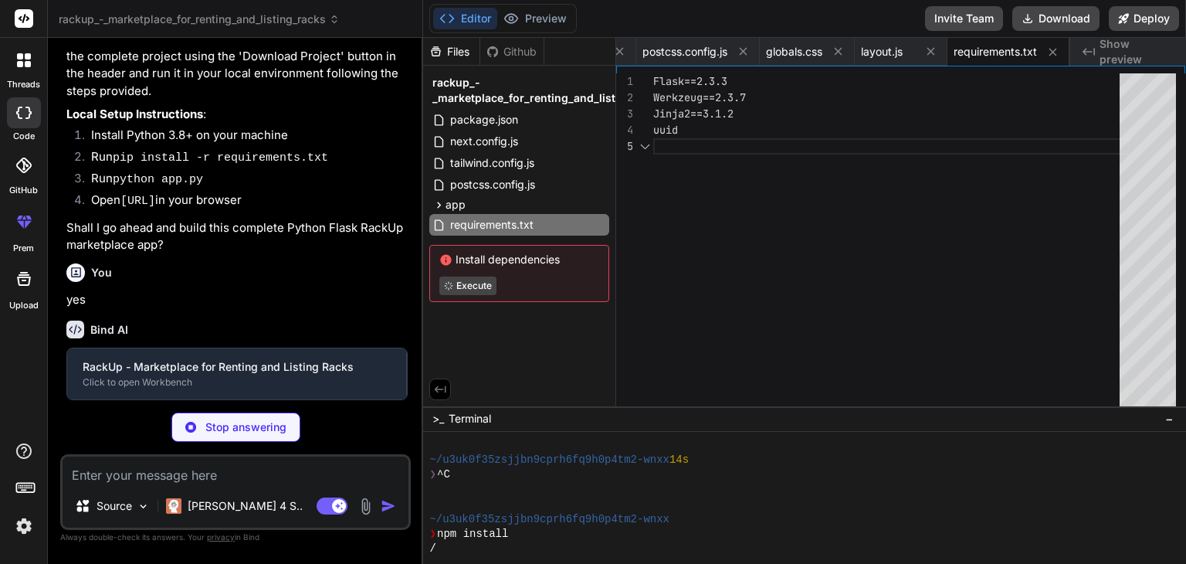
scroll to position [2605, 0]
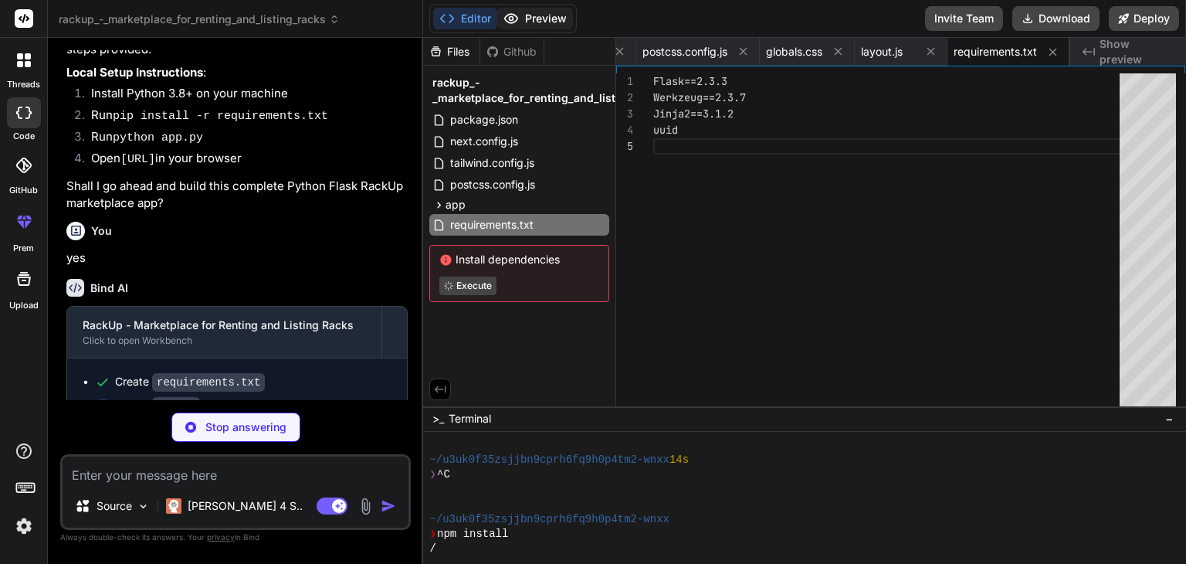
click at [534, 22] on button "Preview" at bounding box center [535, 19] width 76 height 22
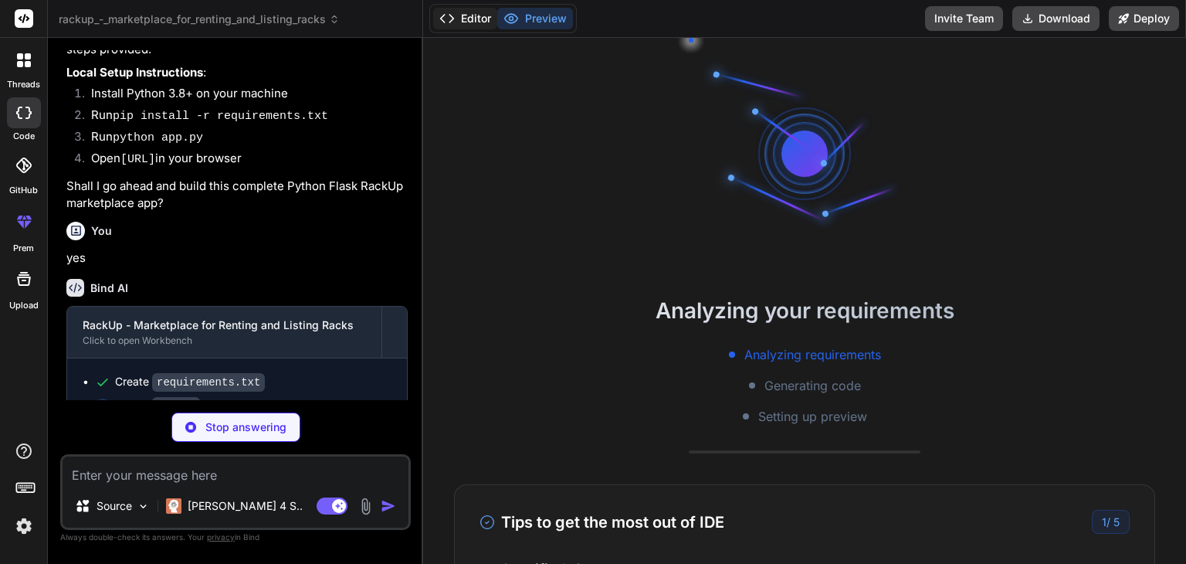
click at [470, 20] on button "Editor" at bounding box center [465, 19] width 64 height 22
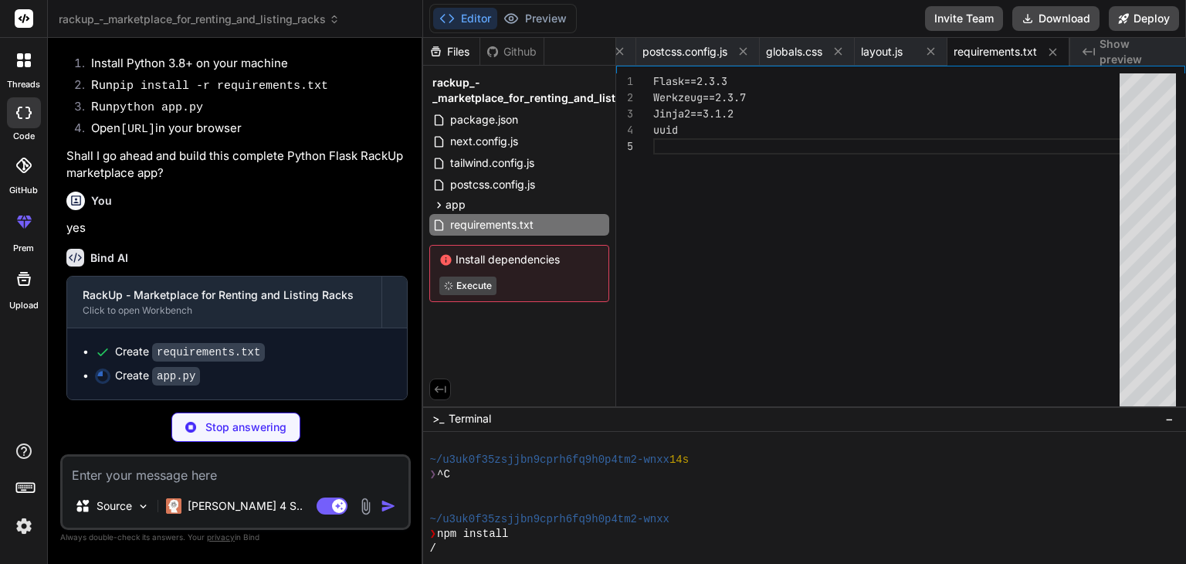
scroll to position [2677, 0]
click at [451, 81] on span "rackup_-_marketplace_for_renting_and_listing_racks" at bounding box center [549, 90] width 235 height 31
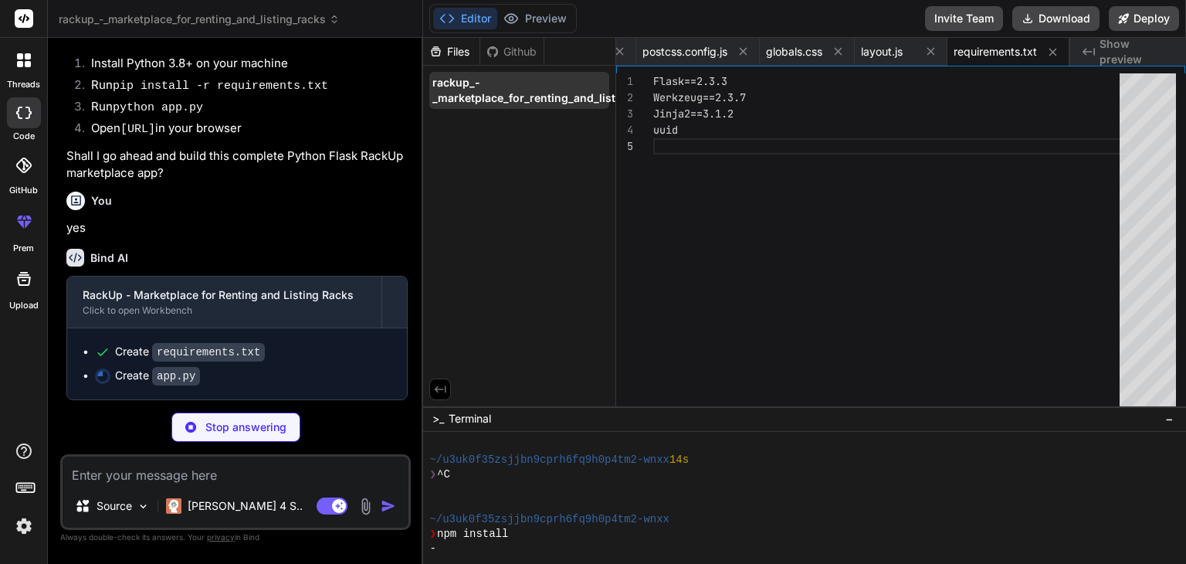
click at [453, 81] on span "rackup_-_marketplace_for_renting_and_listing_racks" at bounding box center [549, 90] width 235 height 31
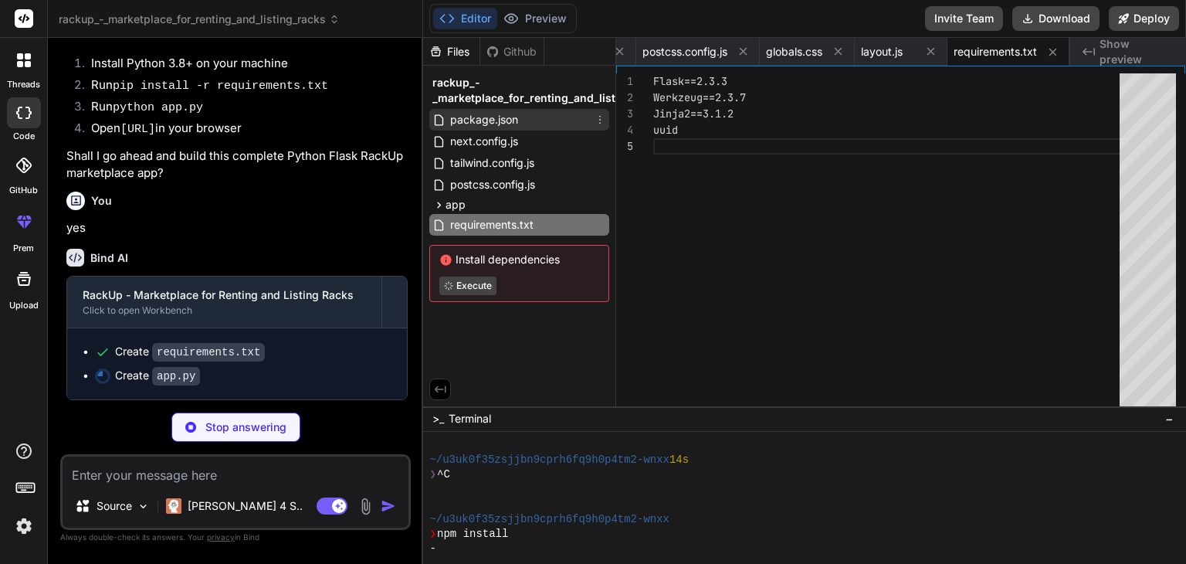
type textarea "x"
click at [453, 125] on span "package.json" at bounding box center [484, 119] width 71 height 19
type textarea ""tailwindcss": "3.3.3", "eslint": "^8", "eslint-config-next": "13.5.1" } }"
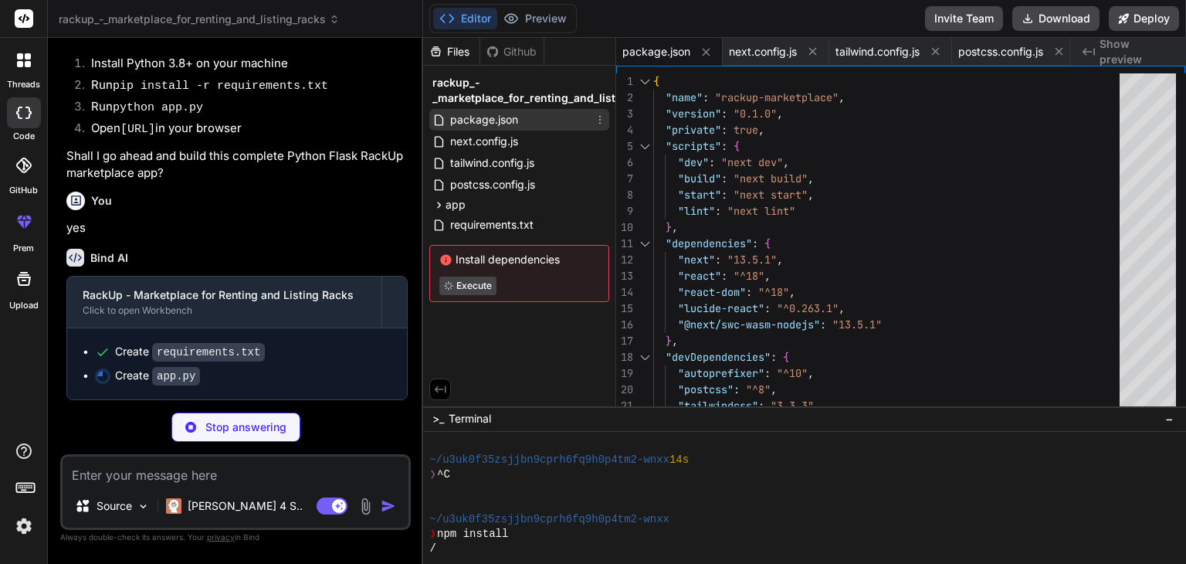
click at [604, 121] on icon at bounding box center [600, 120] width 12 height 12
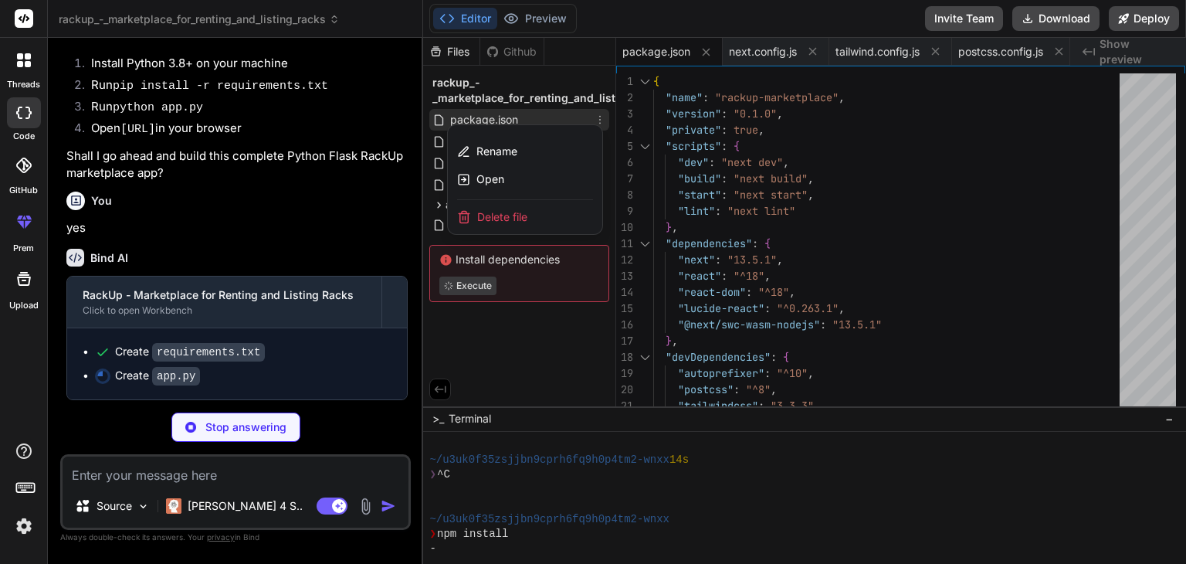
click at [516, 214] on span "Delete file" at bounding box center [502, 216] width 50 height 15
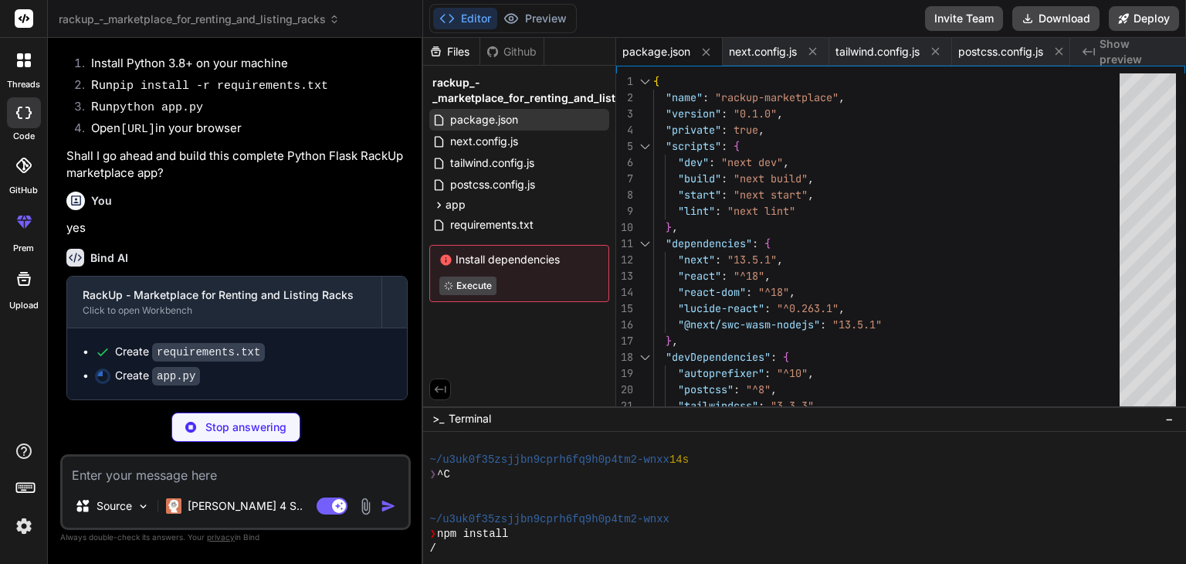
type textarea "x"
type textarea "[DOMAIN_NAME](debug=True, host='[TECHNICAL_ID]', port=5000)"
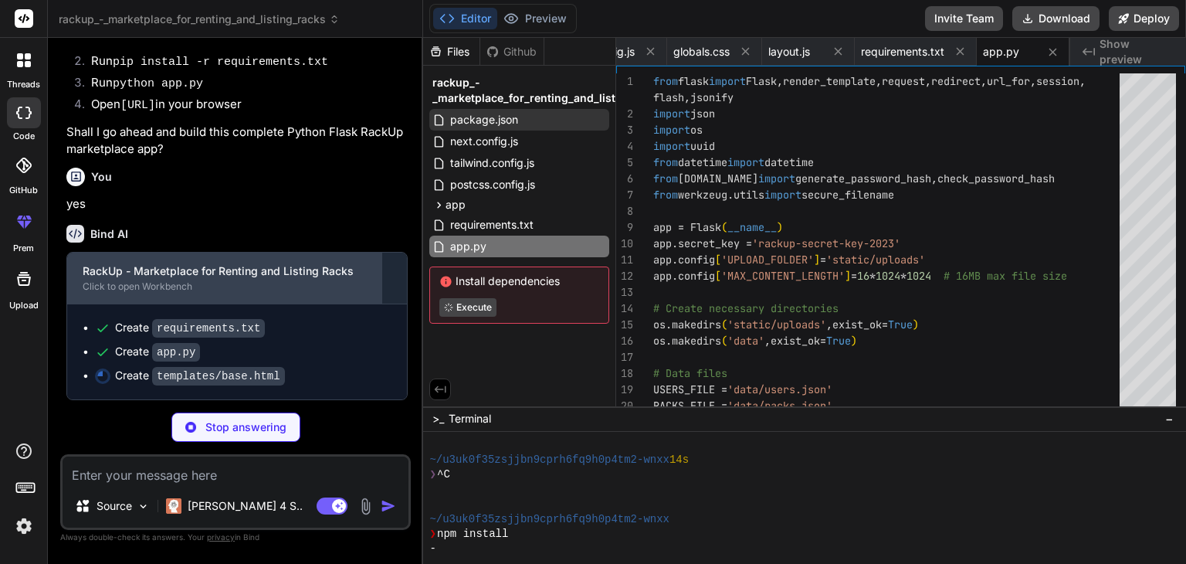
scroll to position [2700, 0]
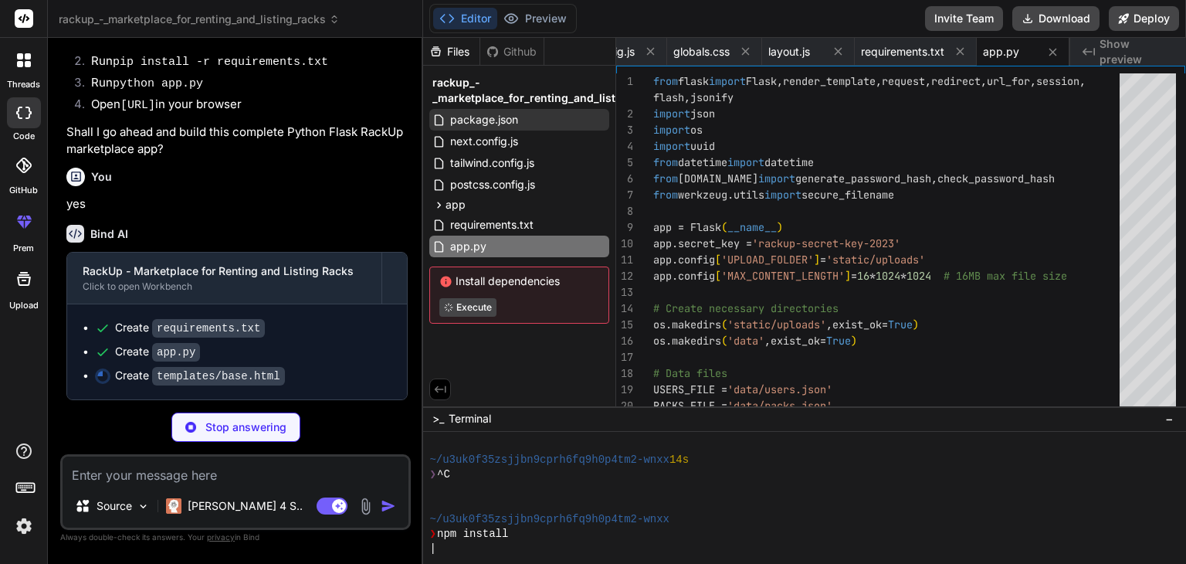
type textarea "x"
type textarea "</body> </html>"
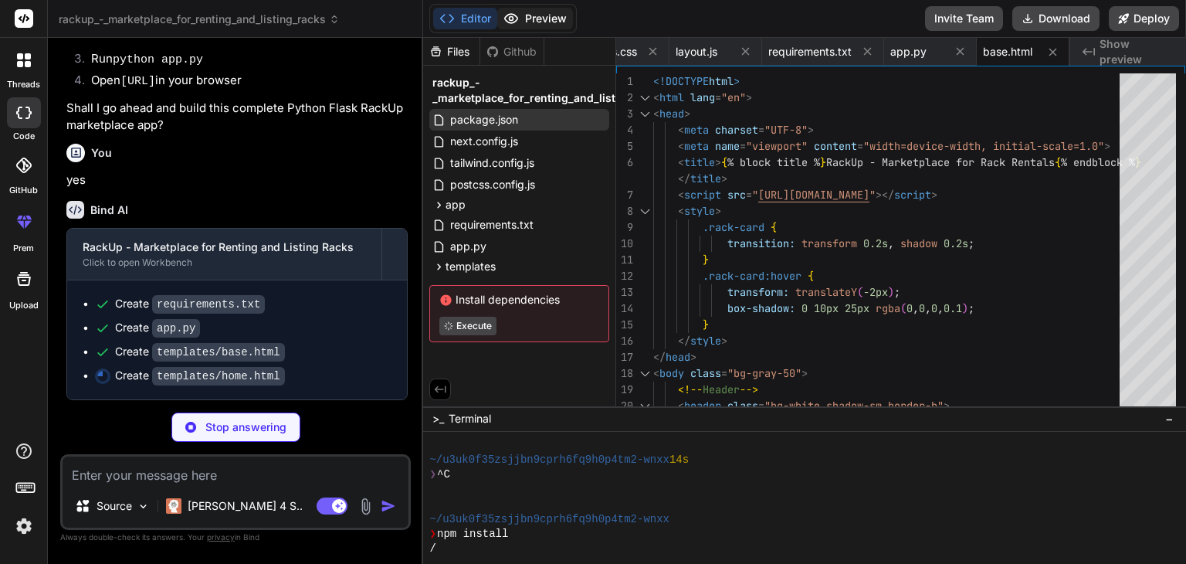
click at [538, 19] on button "Preview" at bounding box center [535, 19] width 76 height 22
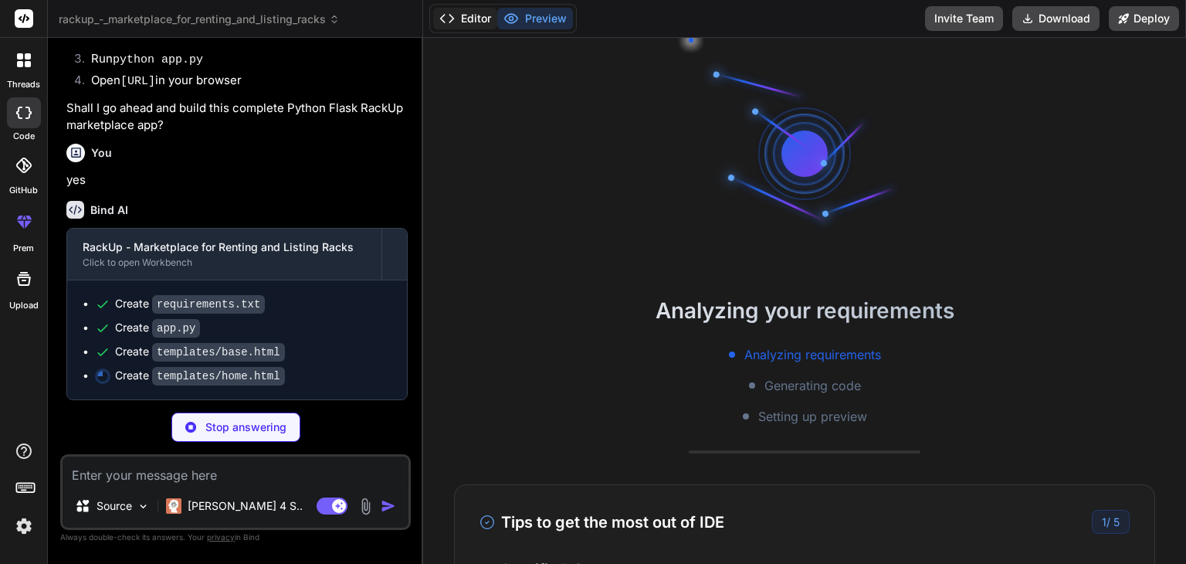
click at [473, 10] on button "Editor" at bounding box center [465, 19] width 64 height 22
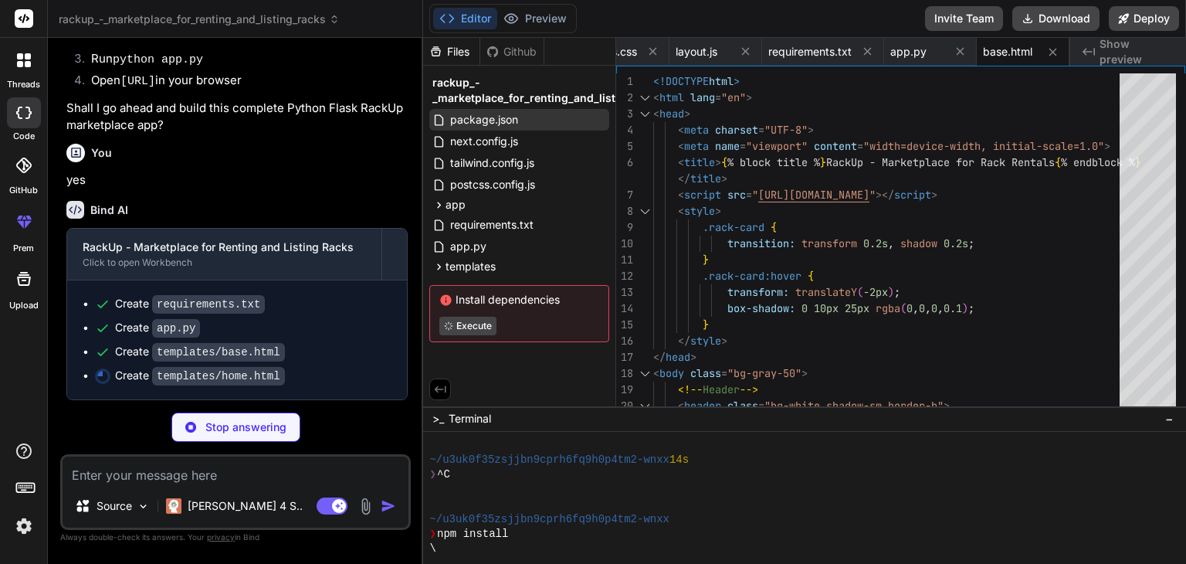
type textarea "x"
type textarea "</div> {% endblock %}"
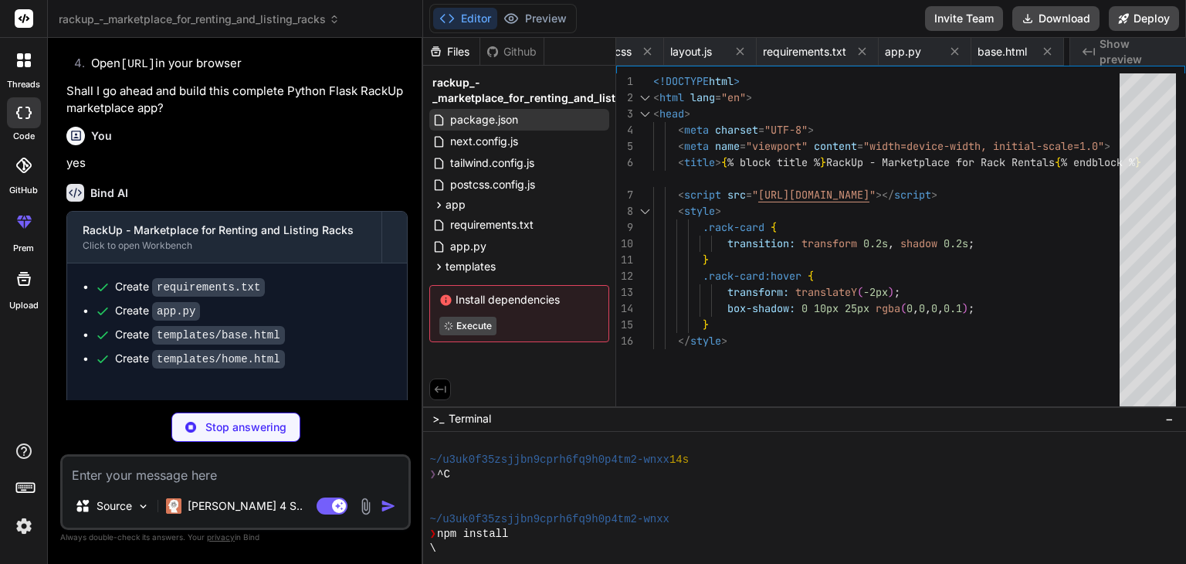
type textarea "x"
type textarea "{% endblock %}"
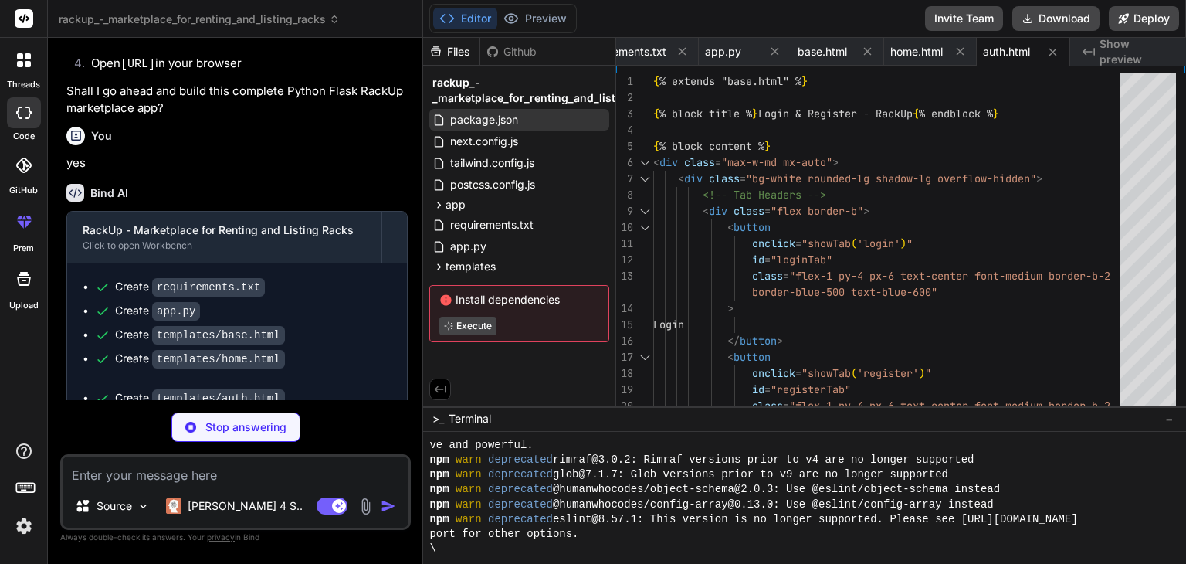
scroll to position [371, 0]
type textarea "x"
type textarea "const weeklySalesInput = document.querySelector('input[name="weekly_sales"]'); …"
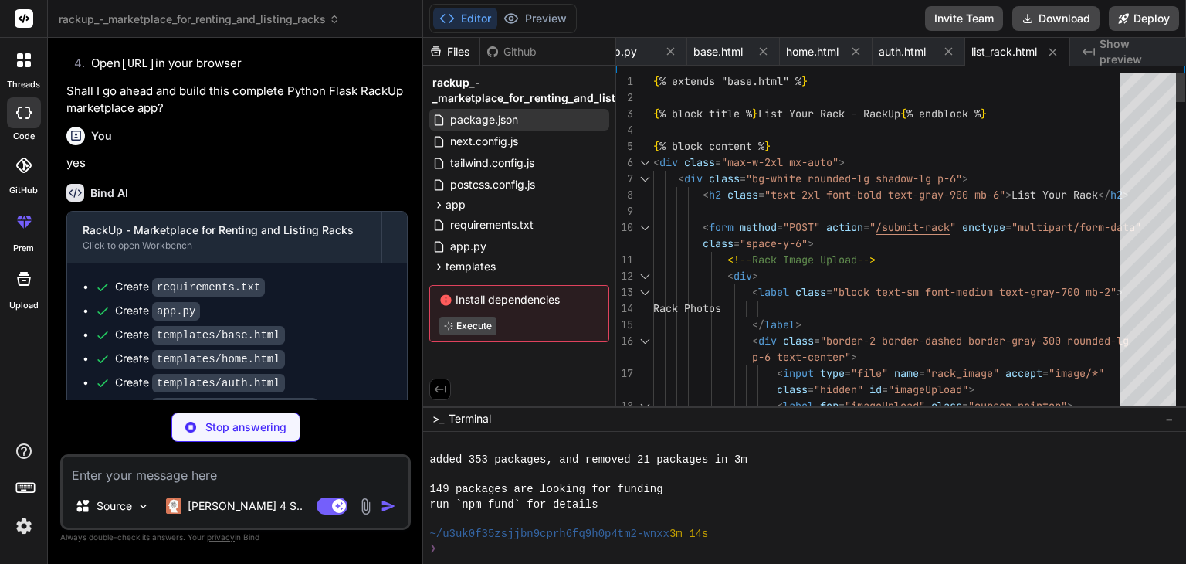
scroll to position [519, 0]
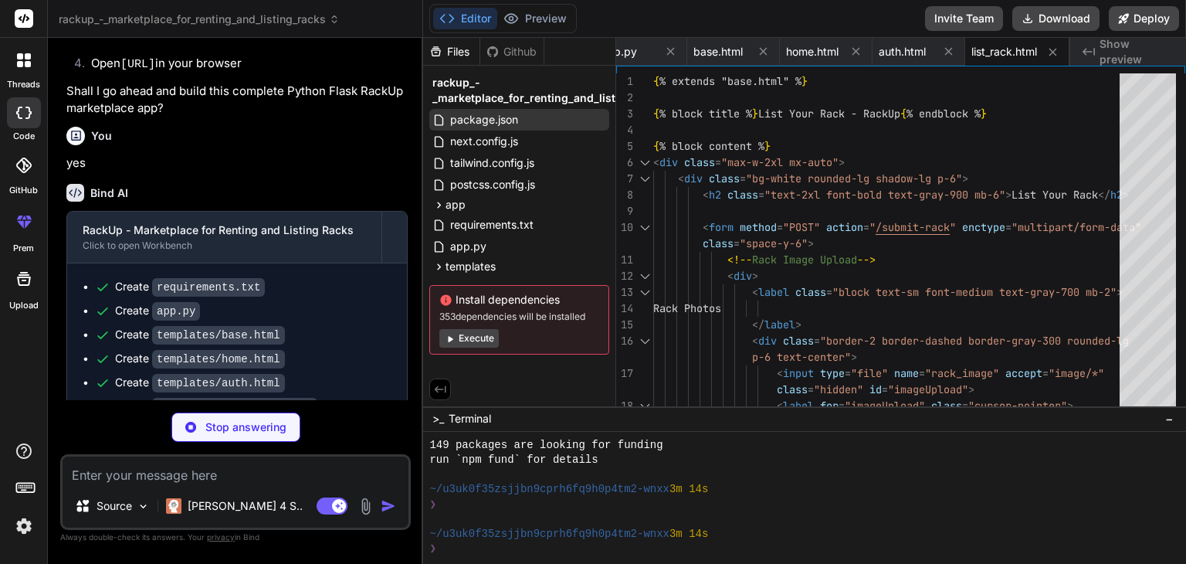
type textarea "x"
type textarea "</div> </div> {% endif %} </div> </div> {% endblock %}"
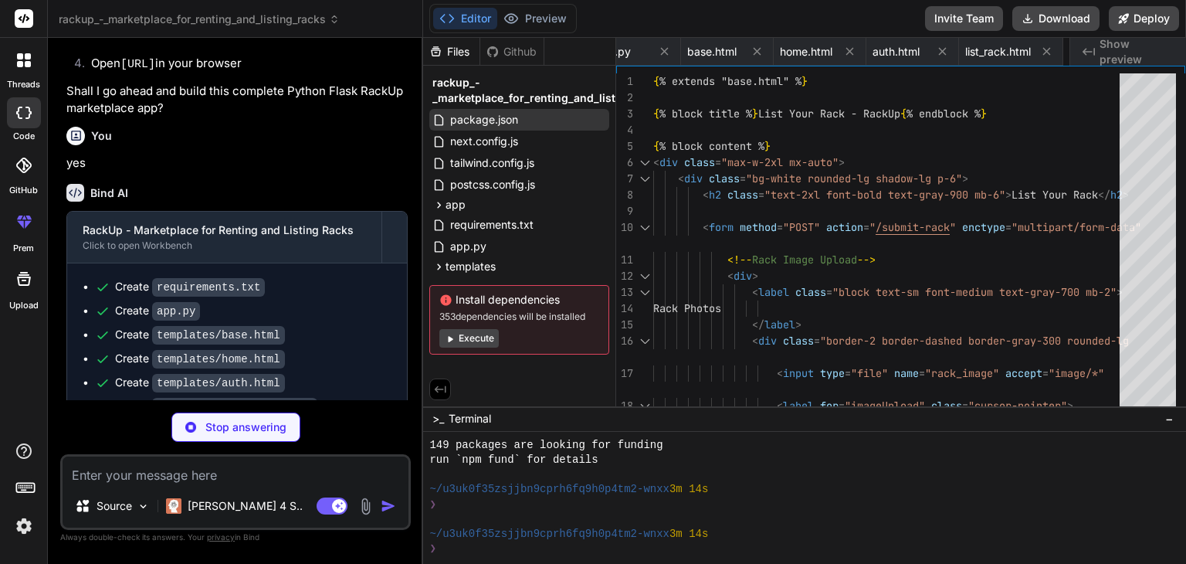
type textarea "x"
type textarea "</script> {% endblock %}"
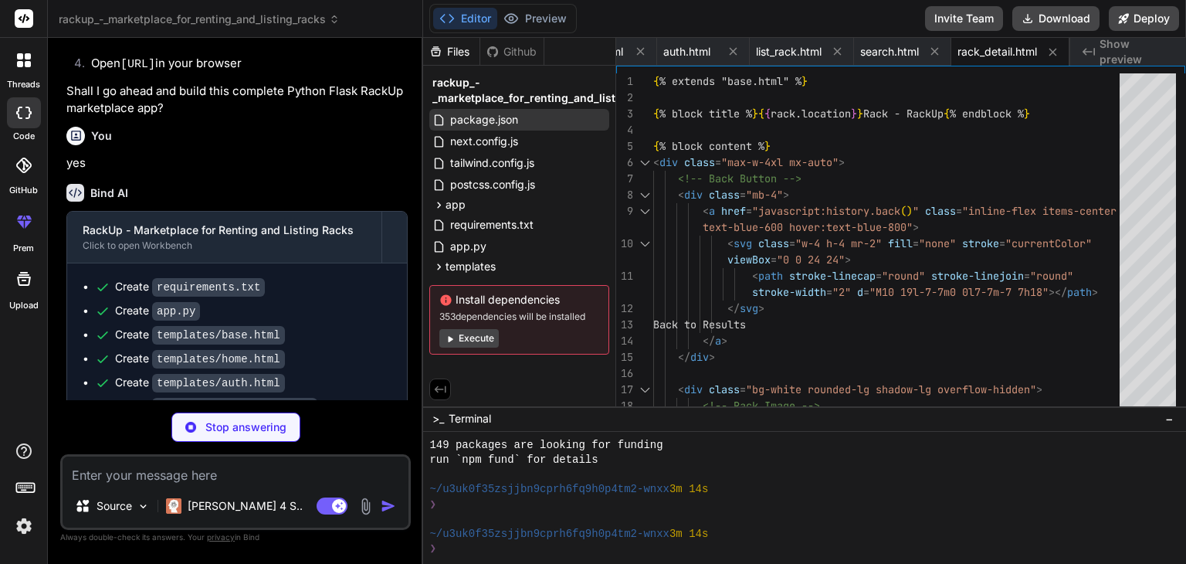
scroll to position [2843, 0]
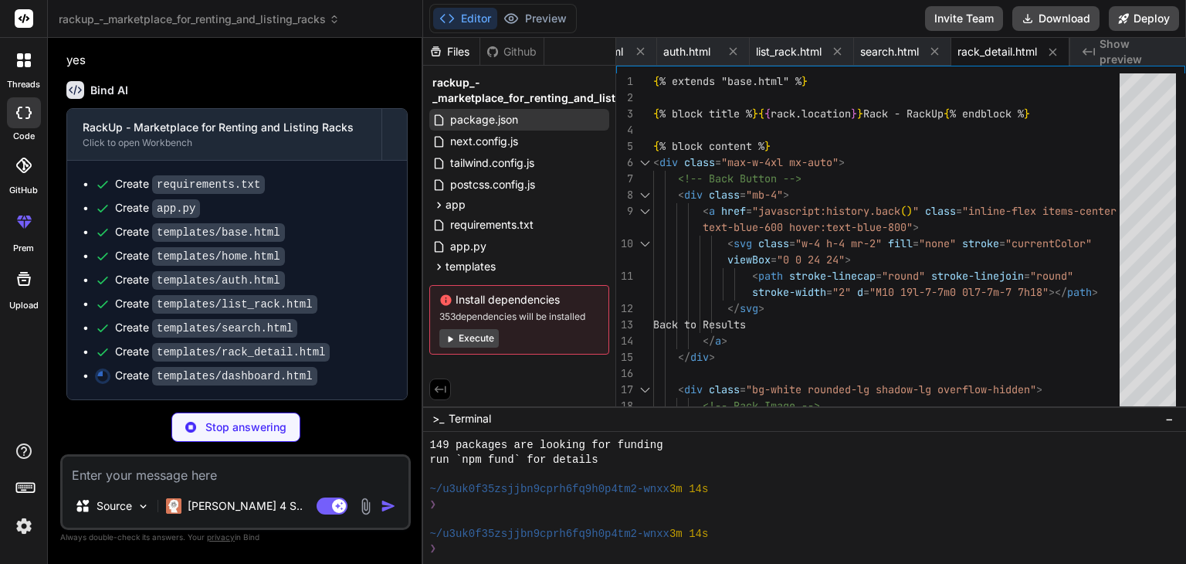
click at [533, 29] on div "Editor Preview" at bounding box center [502, 18] width 147 height 29
click at [523, 22] on button "Preview" at bounding box center [535, 19] width 76 height 22
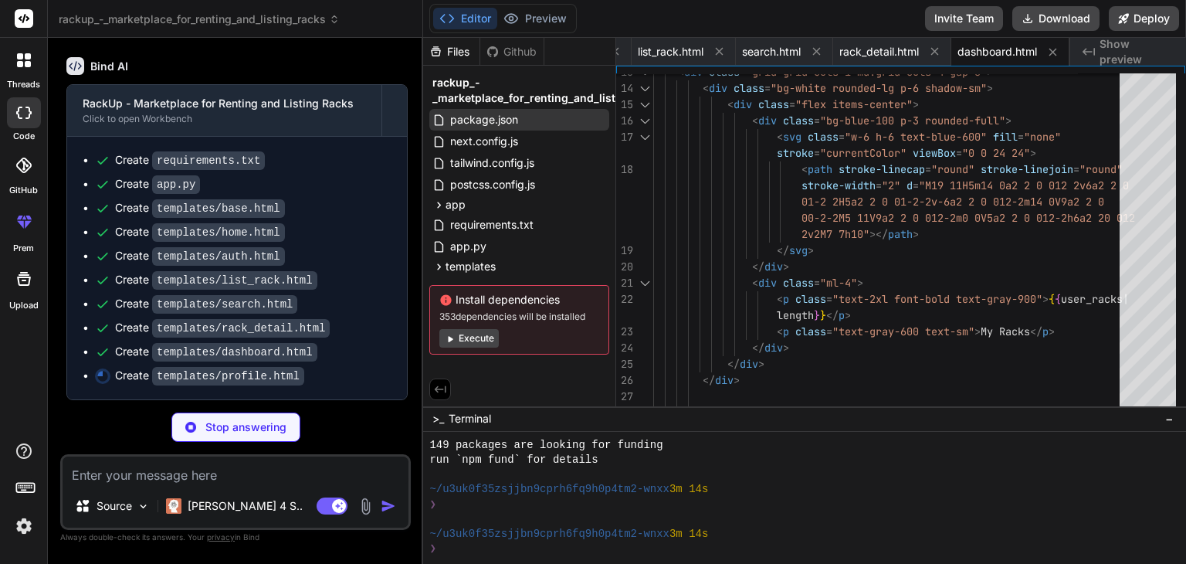
scroll to position [2867, 0]
type textarea "x"
type textarea "</div> </div> </div> {% endblock %}"
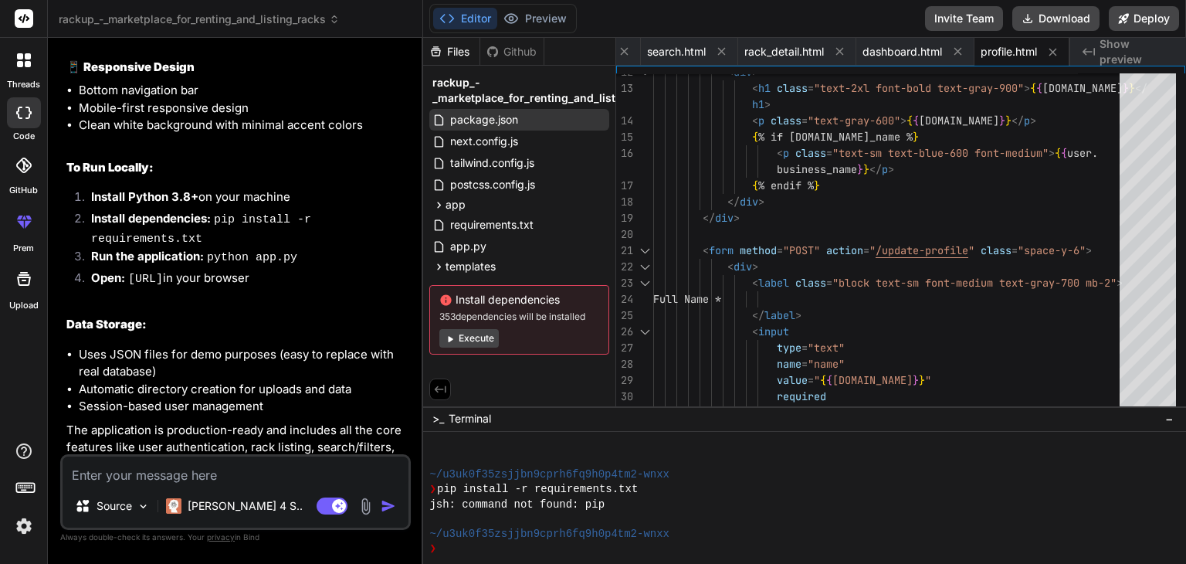
scroll to position [4000, 0]
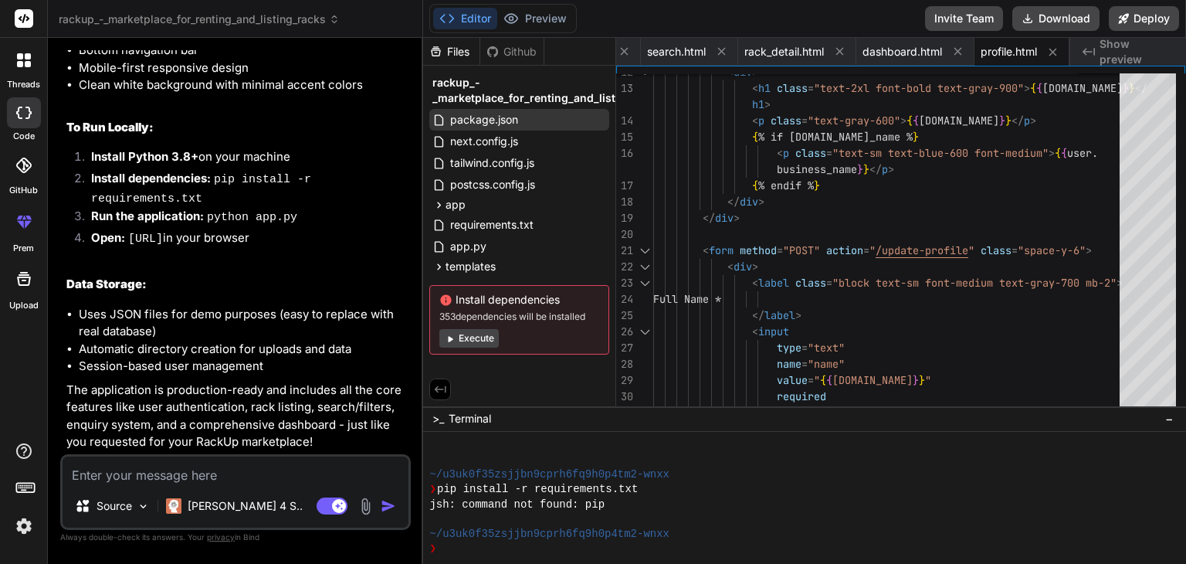
click at [485, 335] on button "Execute" at bounding box center [468, 338] width 59 height 19
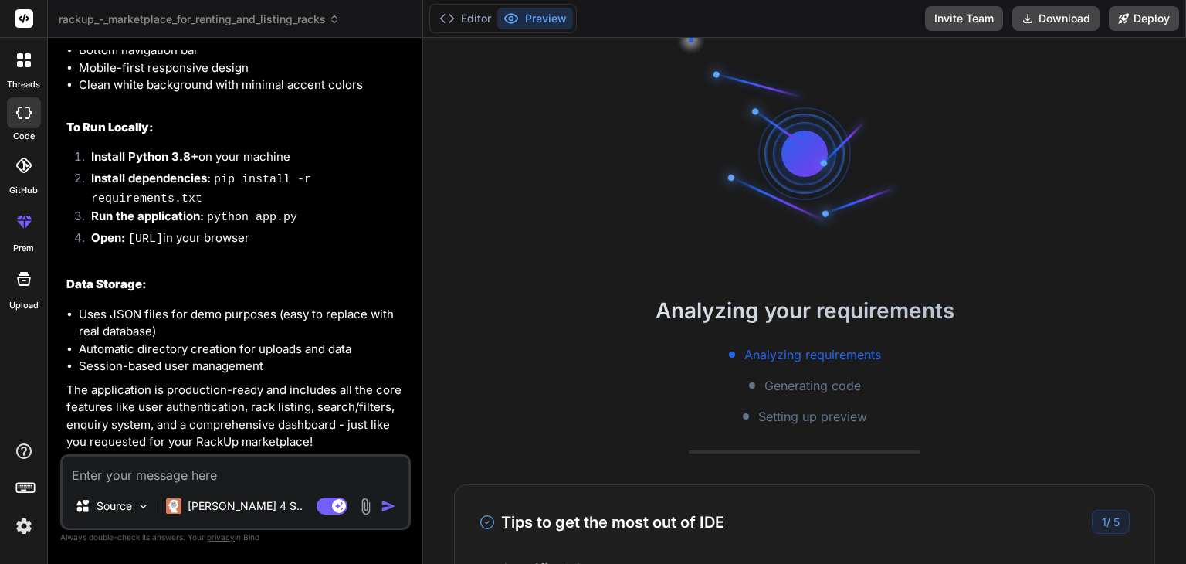
scroll to position [830, 0]
click at [463, 16] on button "Editor" at bounding box center [465, 19] width 64 height 22
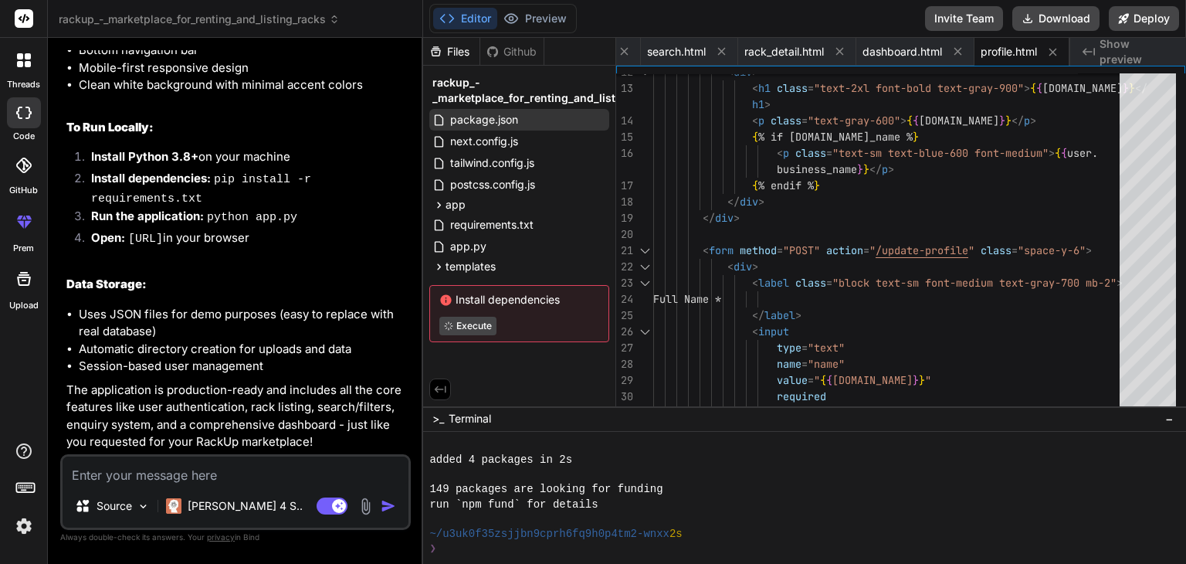
scroll to position [992, 0]
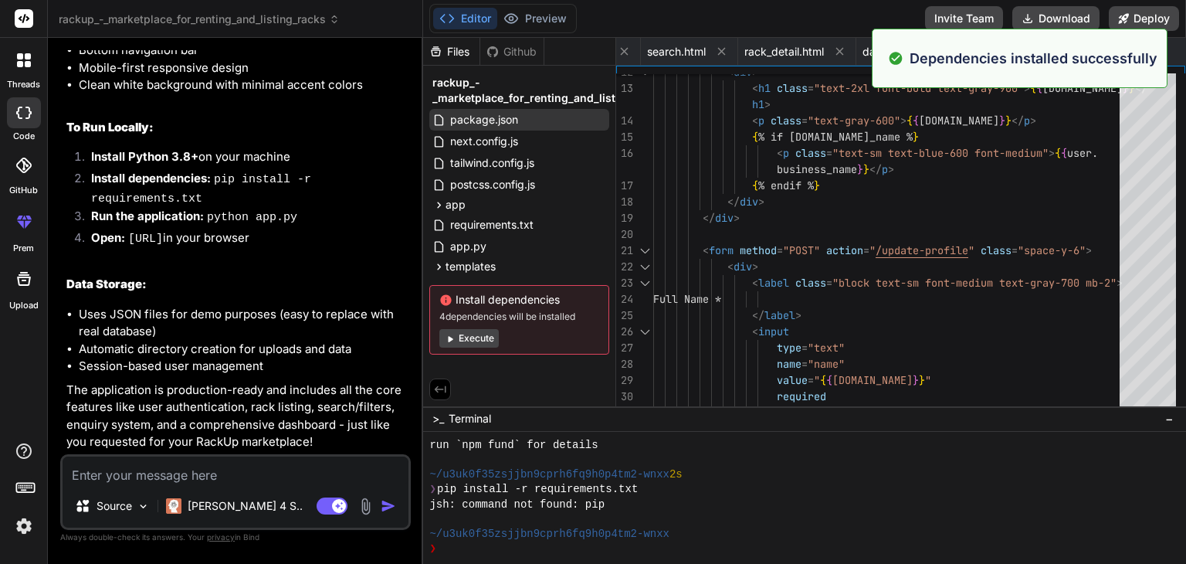
click at [476, 341] on button "Execute" at bounding box center [468, 338] width 59 height 19
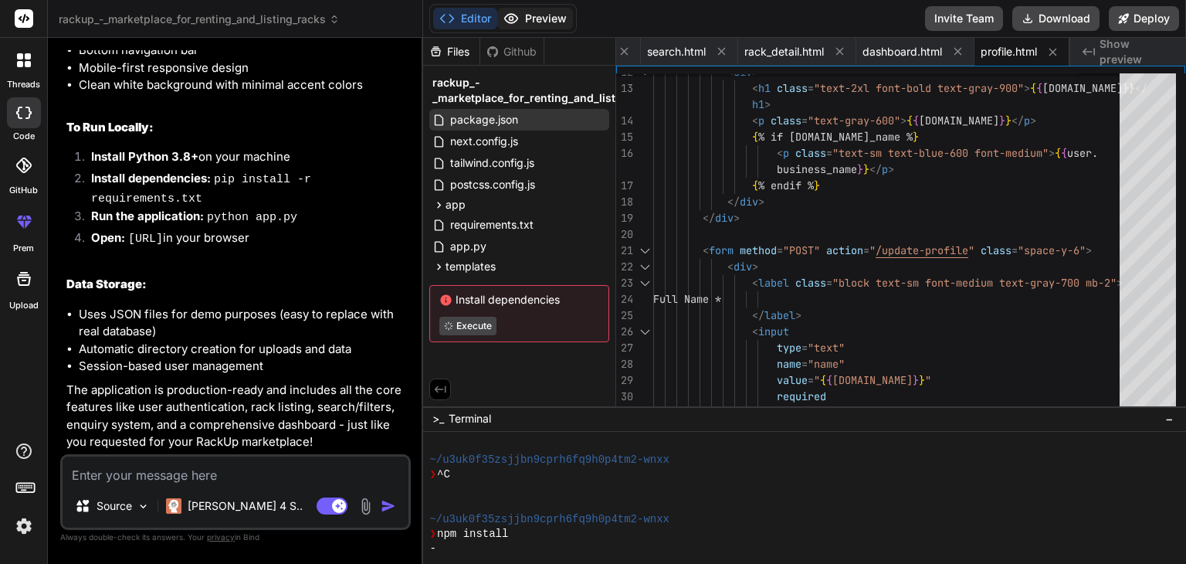
click at [512, 13] on icon at bounding box center [510, 18] width 15 height 15
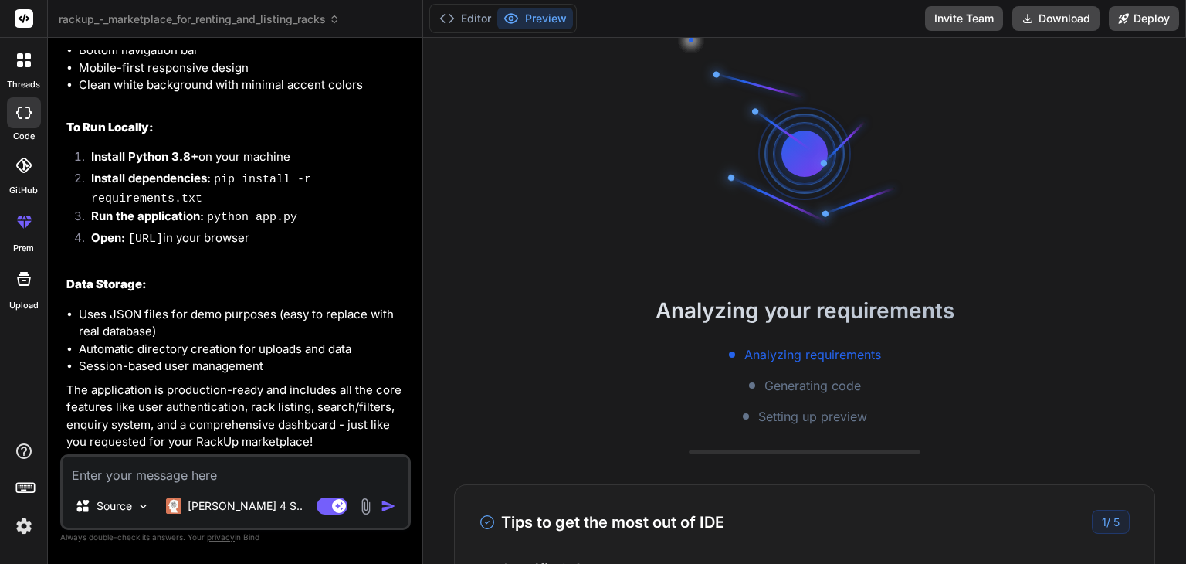
scroll to position [1171, 0]
type textarea "x"
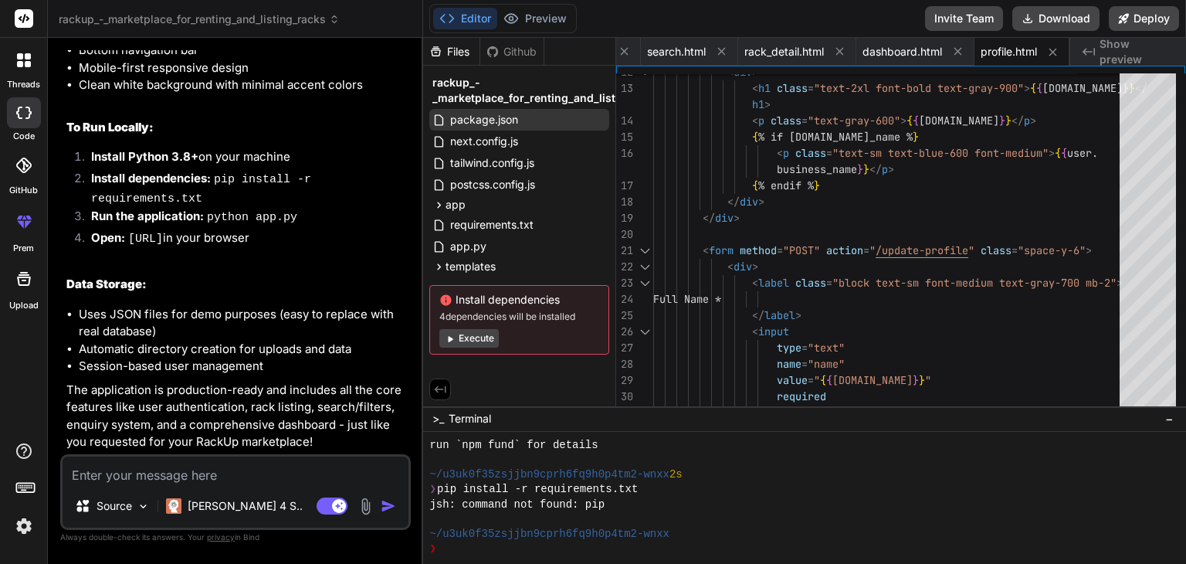
scroll to position [4000, 0]
click at [466, 208] on div "app" at bounding box center [519, 204] width 180 height 19
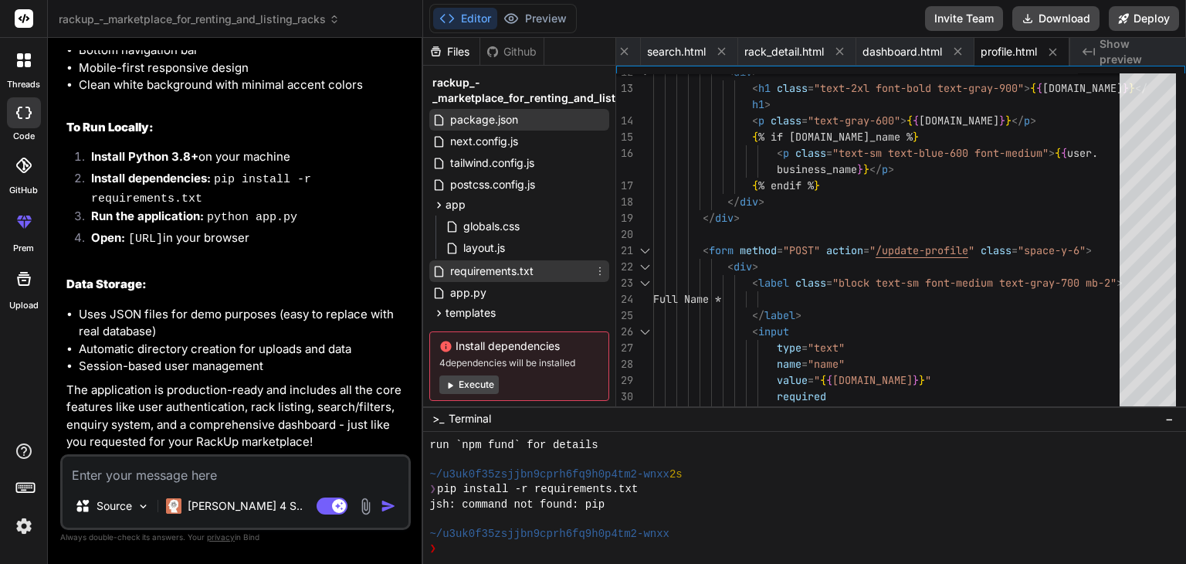
click at [466, 272] on span "requirements.txt" at bounding box center [492, 271] width 86 height 19
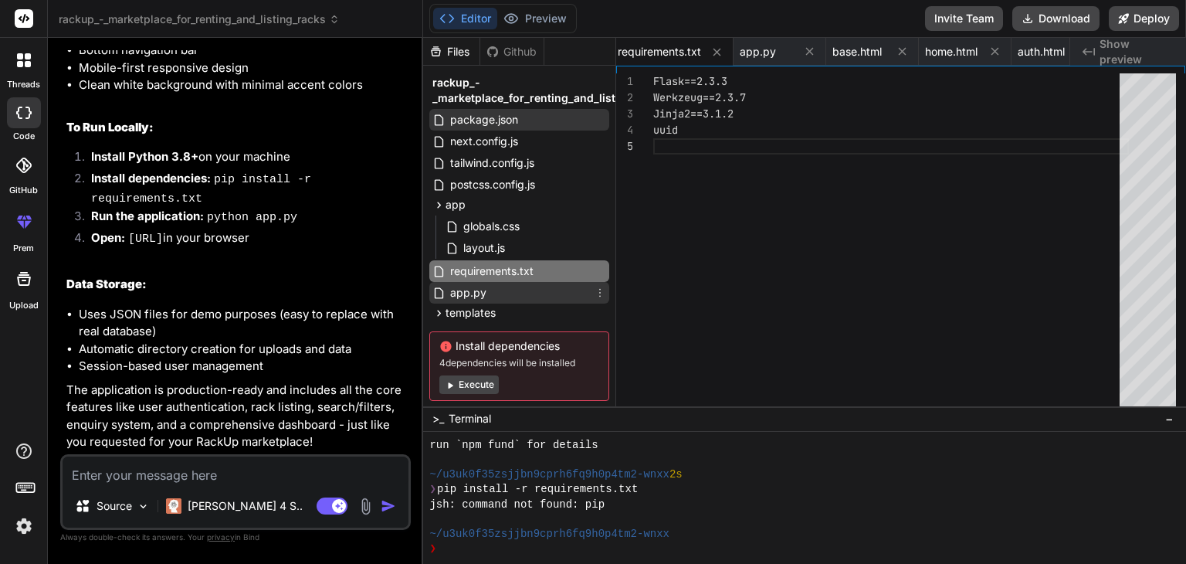
click at [465, 288] on span "app.py" at bounding box center [468, 292] width 39 height 19
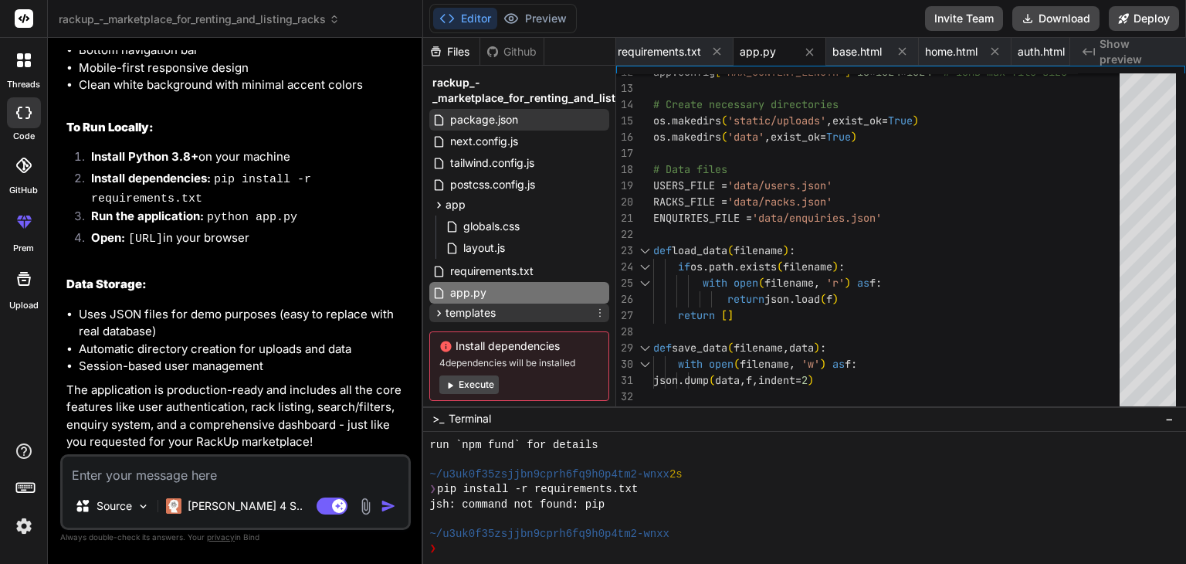
scroll to position [31, 0]
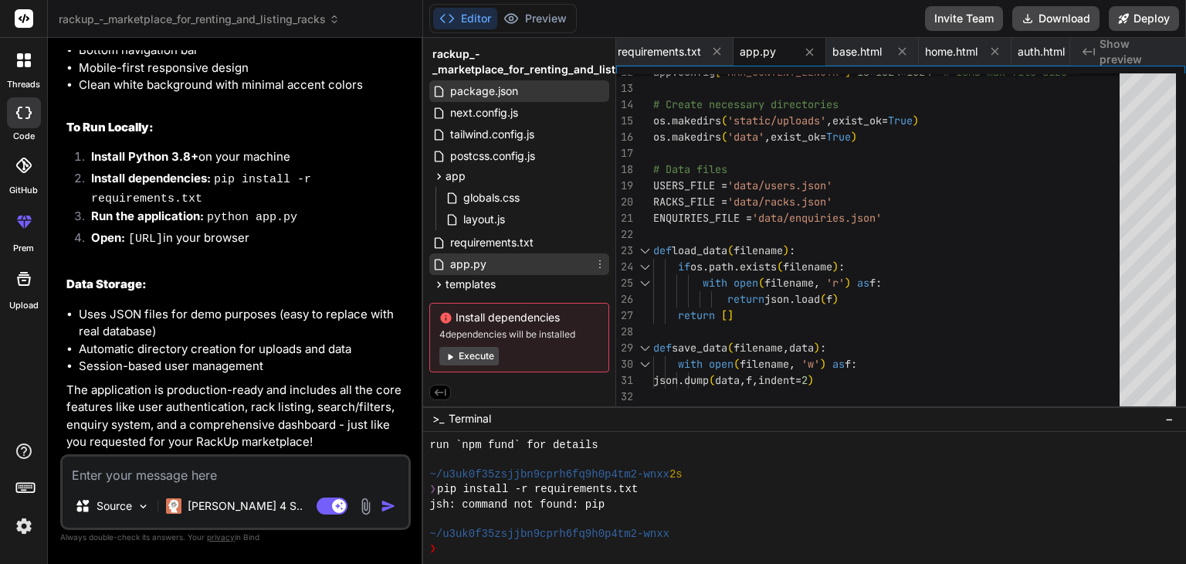
click at [481, 269] on span "app.py" at bounding box center [468, 264] width 39 height 19
click at [477, 276] on span "templates" at bounding box center [471, 283] width 50 height 15
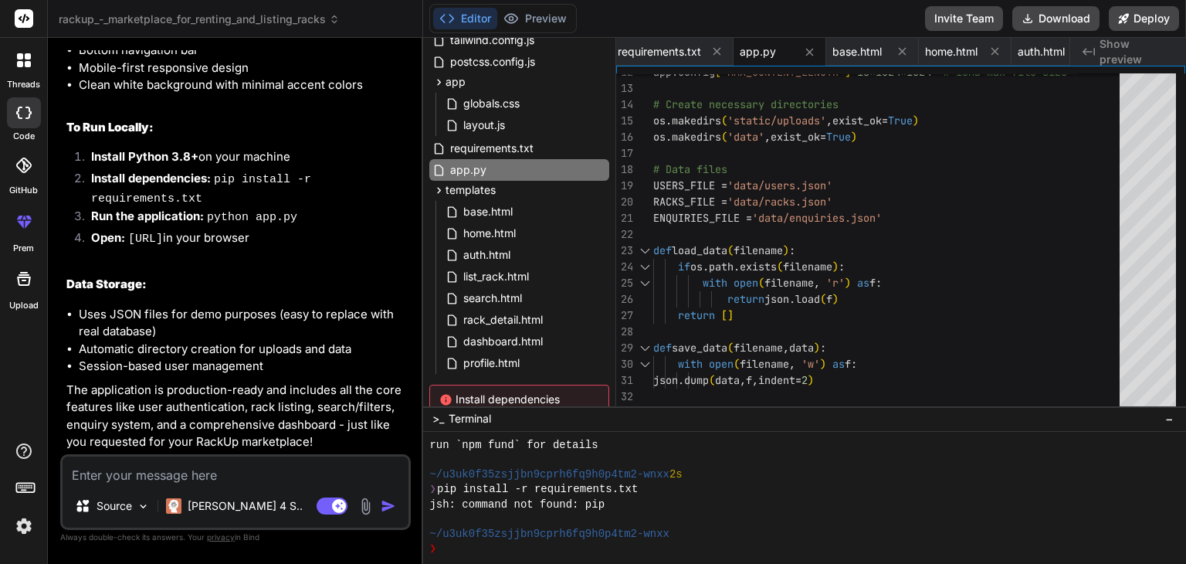
scroll to position [207, 0]
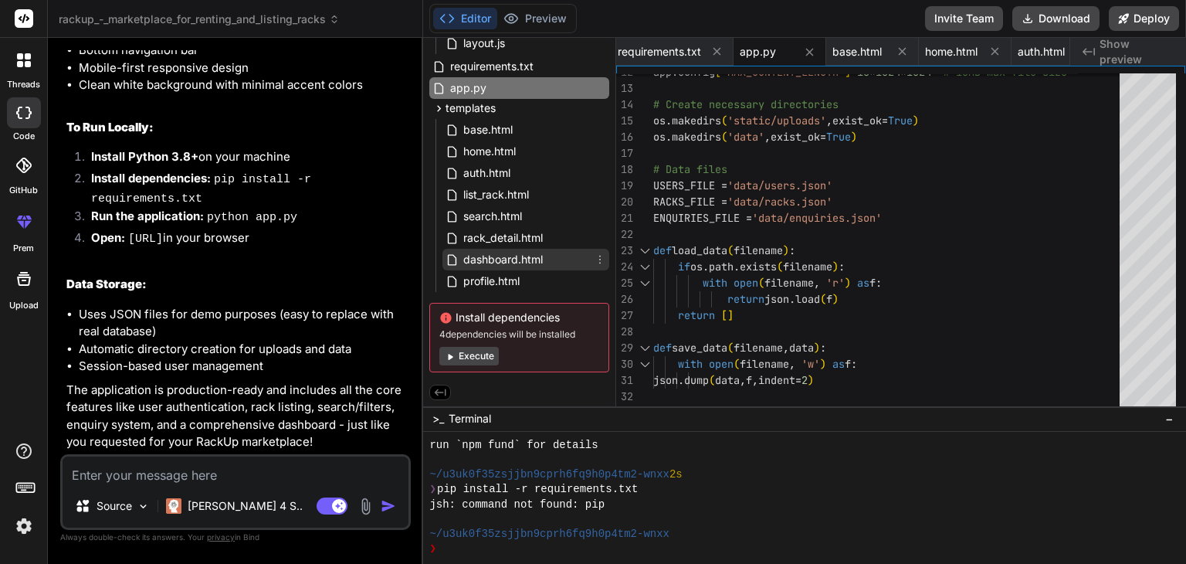
click at [479, 251] on span "dashboard.html" at bounding box center [503, 259] width 83 height 19
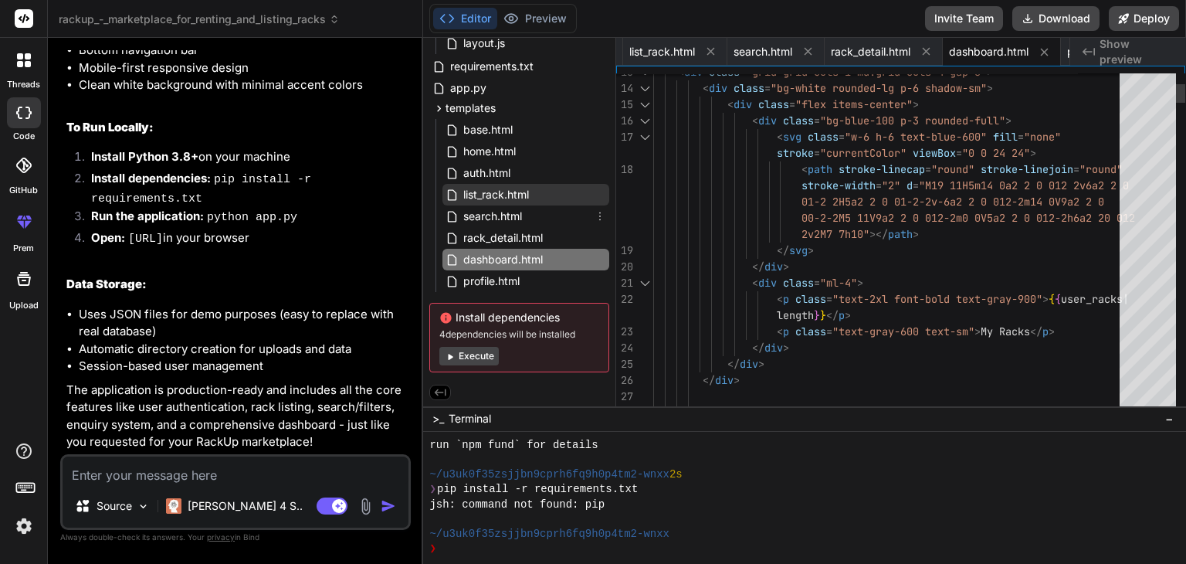
click at [488, 198] on span "list_rack.html" at bounding box center [496, 194] width 69 height 19
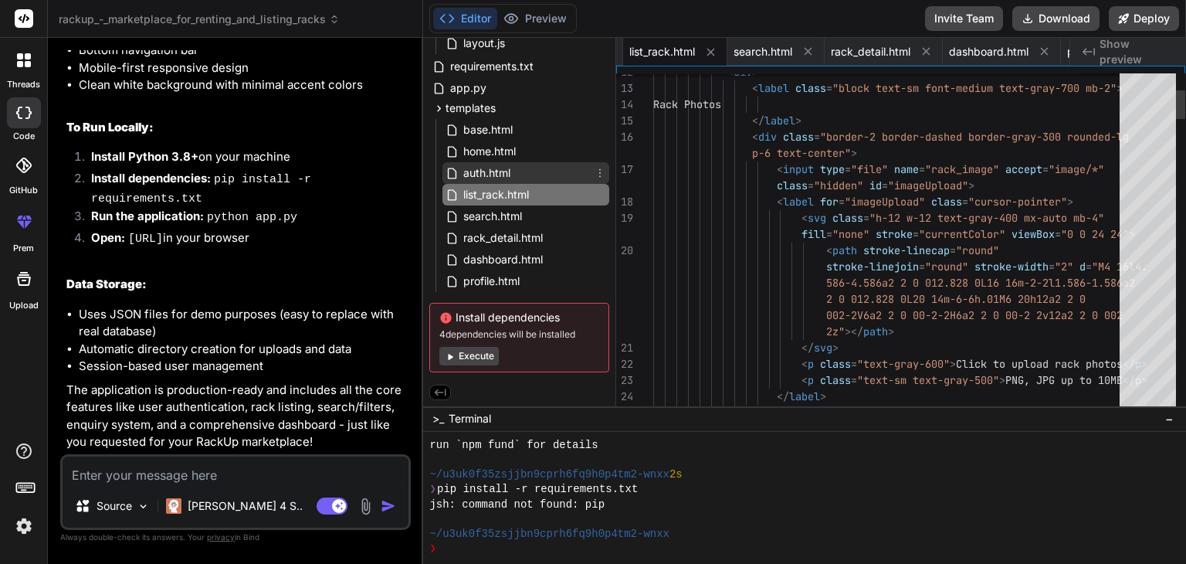
click at [493, 164] on span "auth.html" at bounding box center [487, 173] width 50 height 19
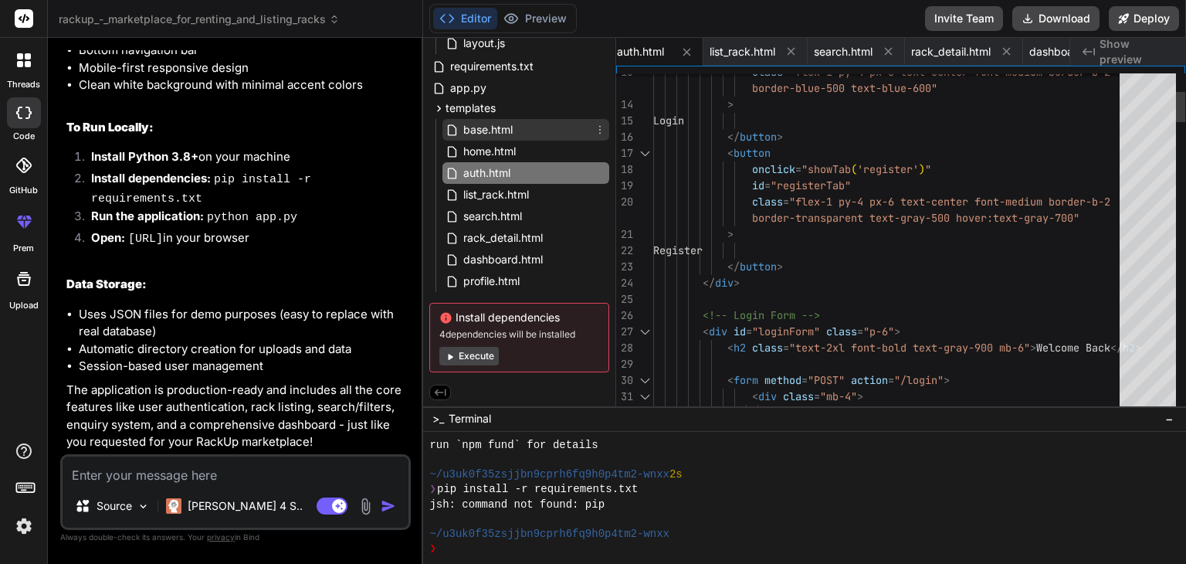
click at [497, 122] on span "base.html" at bounding box center [488, 129] width 53 height 19
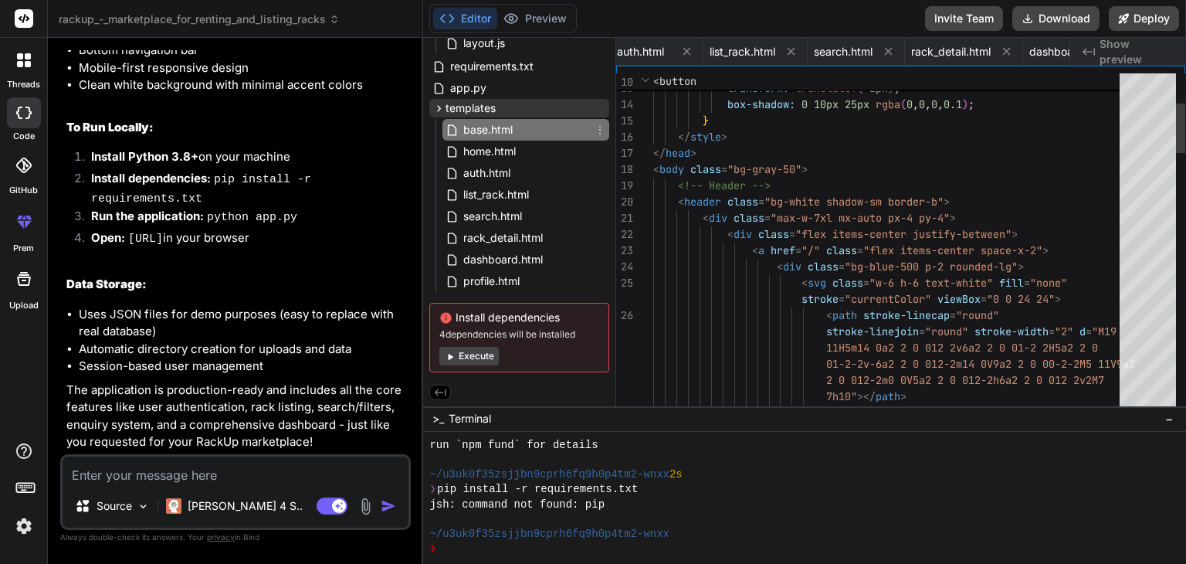
scroll to position [0, 867]
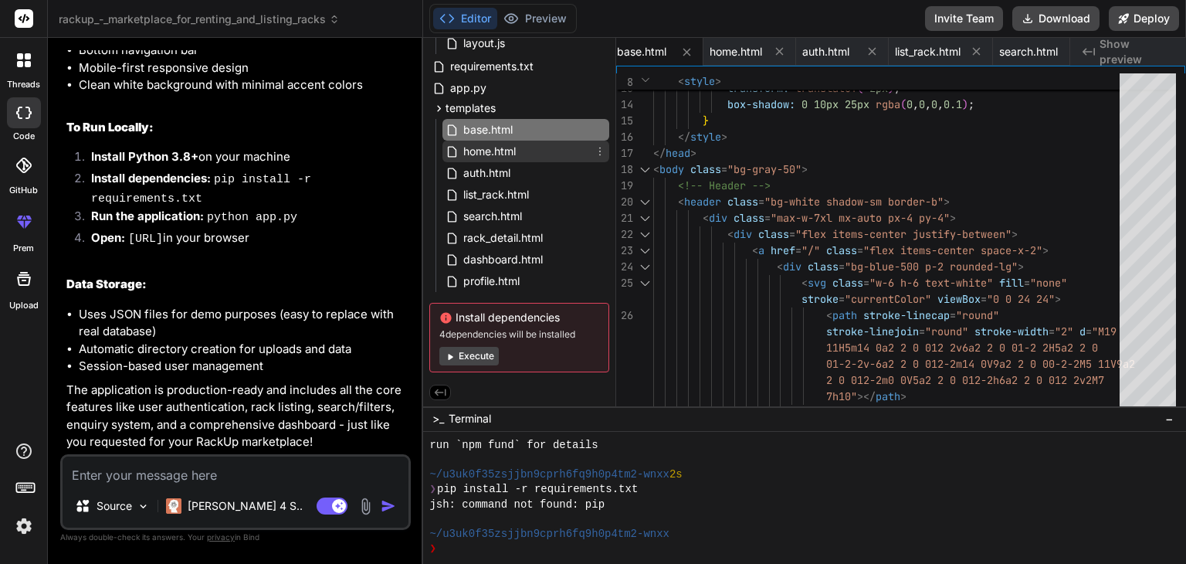
click at [480, 141] on div "home.html" at bounding box center [525, 152] width 167 height 22
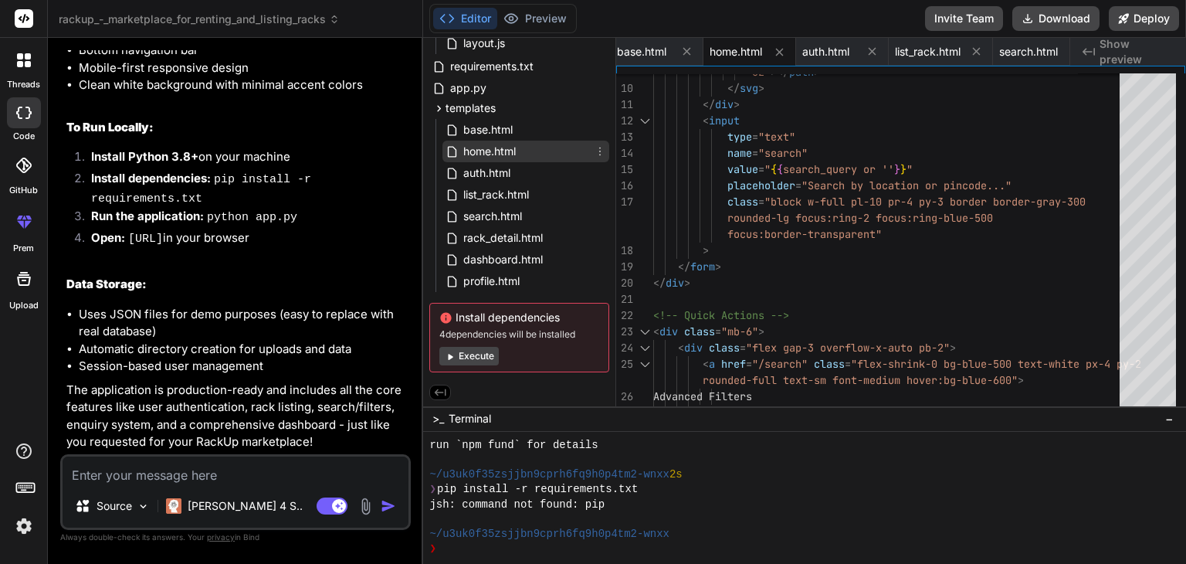
click at [481, 158] on div "home.html" at bounding box center [525, 152] width 167 height 22
click at [438, 389] on icon at bounding box center [441, 392] width 12 height 7
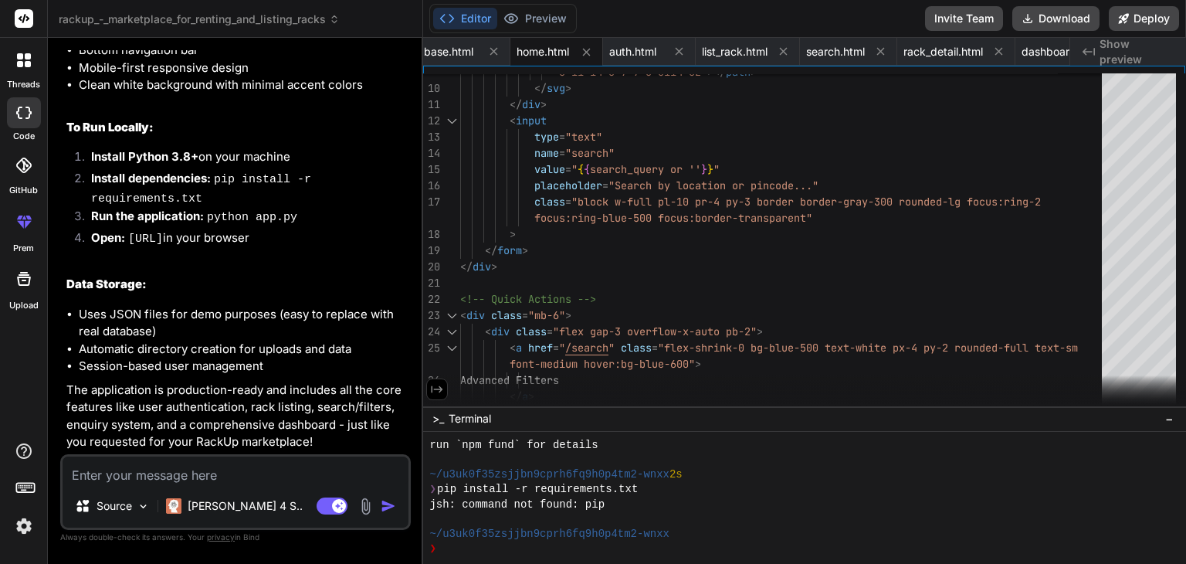
click at [517, 5] on div "Editor Preview Disabled until preview for your project is generated" at bounding box center [502, 18] width 147 height 29
click at [471, 25] on button "Editor" at bounding box center [465, 19] width 64 height 22
click at [442, 383] on icon at bounding box center [437, 389] width 14 height 14
type textarea "</div> {% endblock %}"
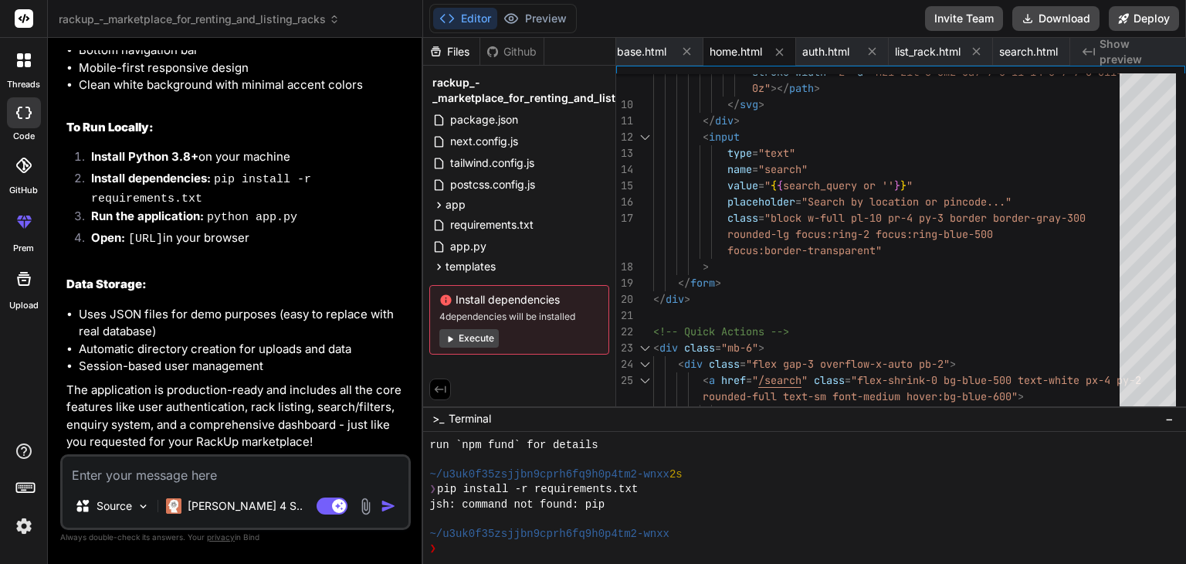
click at [475, 331] on button "Execute" at bounding box center [468, 338] width 59 height 19
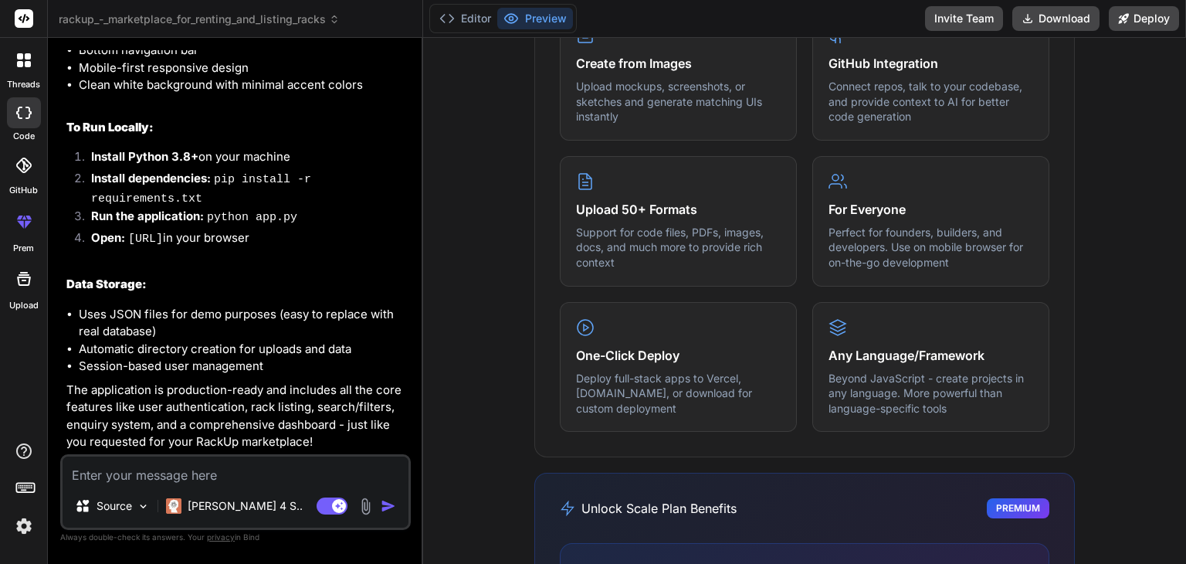
scroll to position [849, 0]
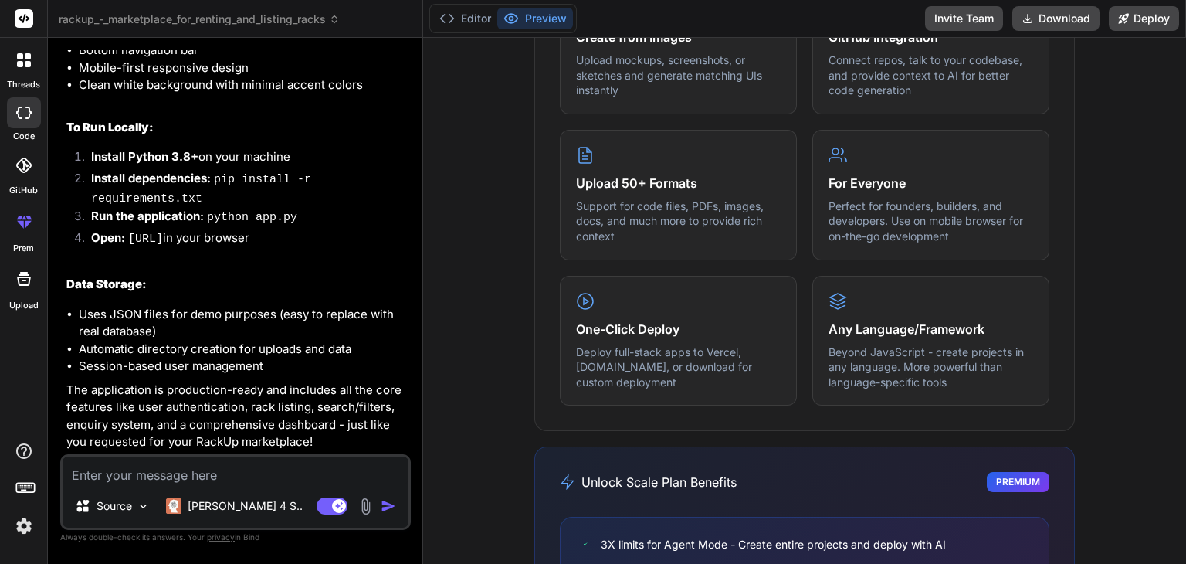
type textarea "x"
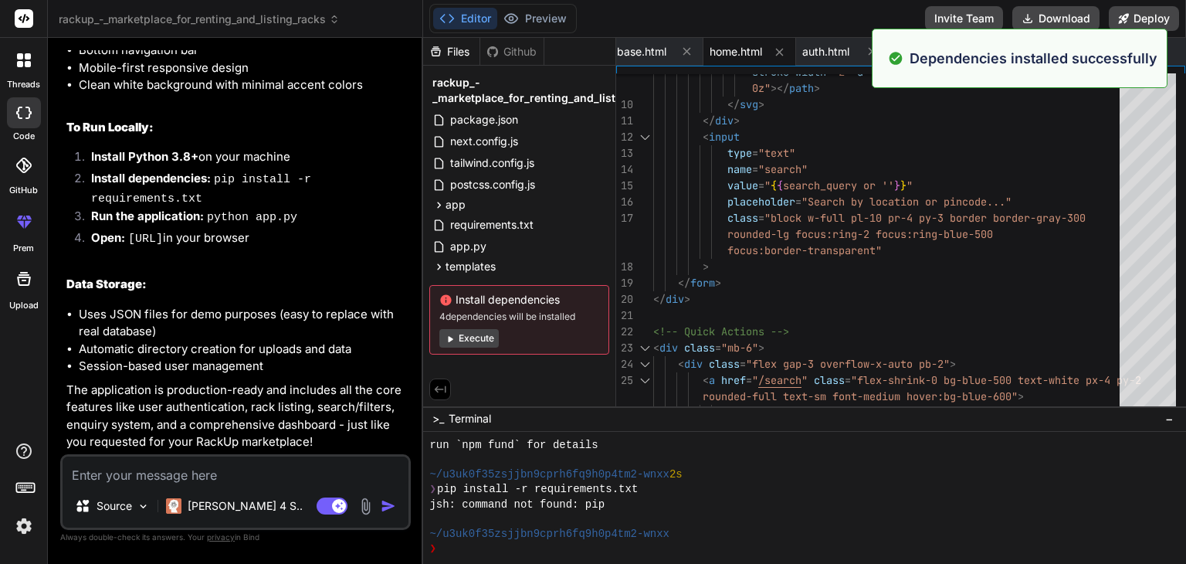
scroll to position [1467, 0]
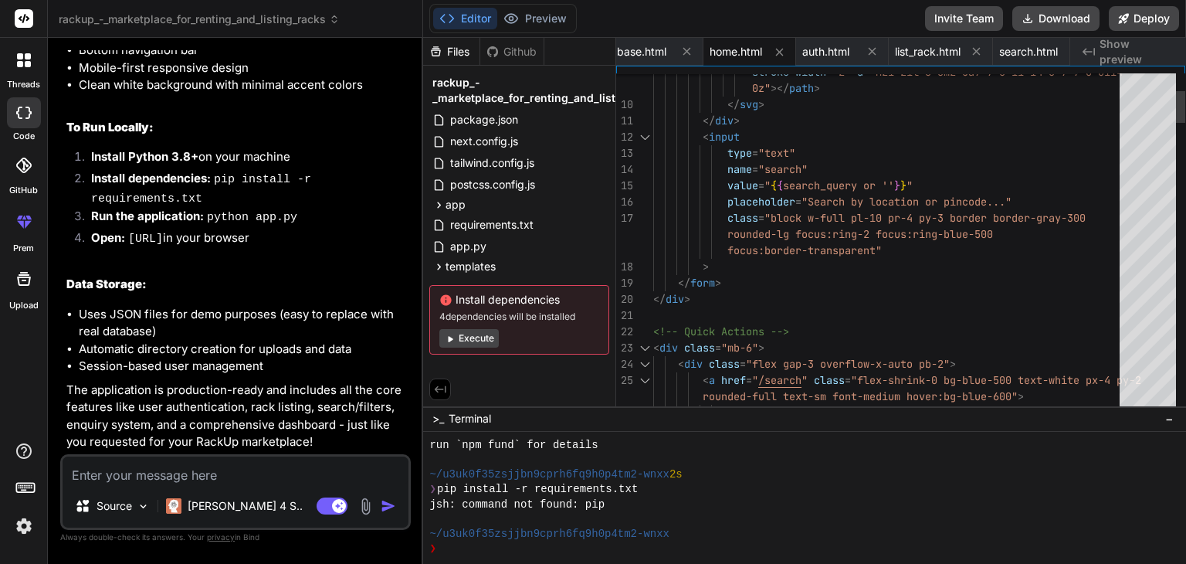
type textarea "<path stroke-linecap="round" stroke-linejoin="round" stroke-width="2" d="M21 21…"
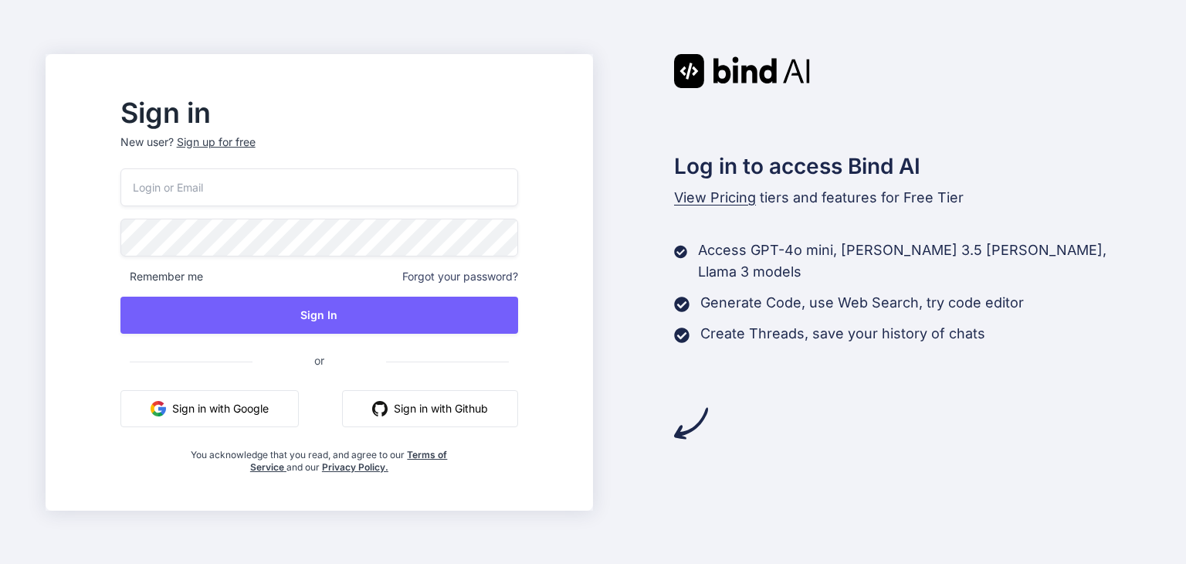
click at [276, 408] on button "Sign in with Google" at bounding box center [209, 408] width 178 height 37
